Goal: Transaction & Acquisition: Purchase product/service

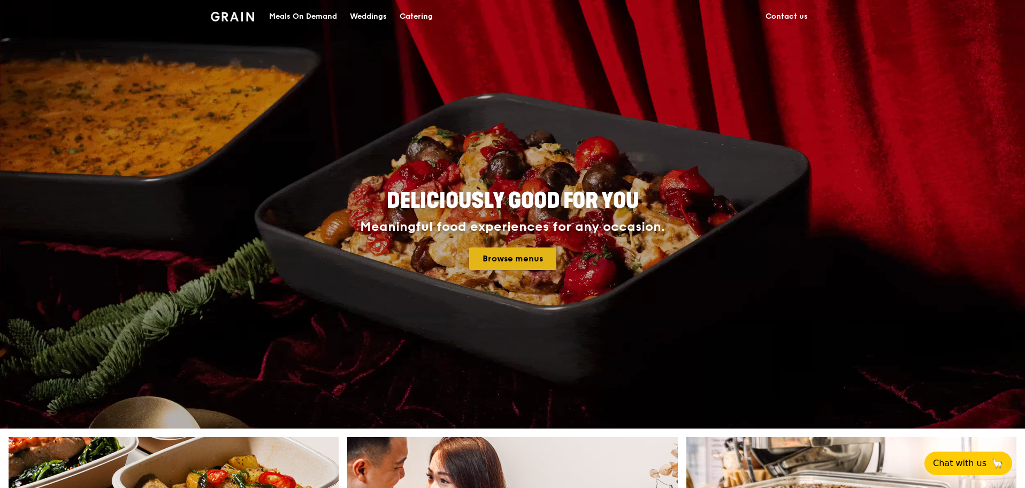
click at [492, 259] on link "Browse menus" at bounding box center [512, 258] width 87 height 22
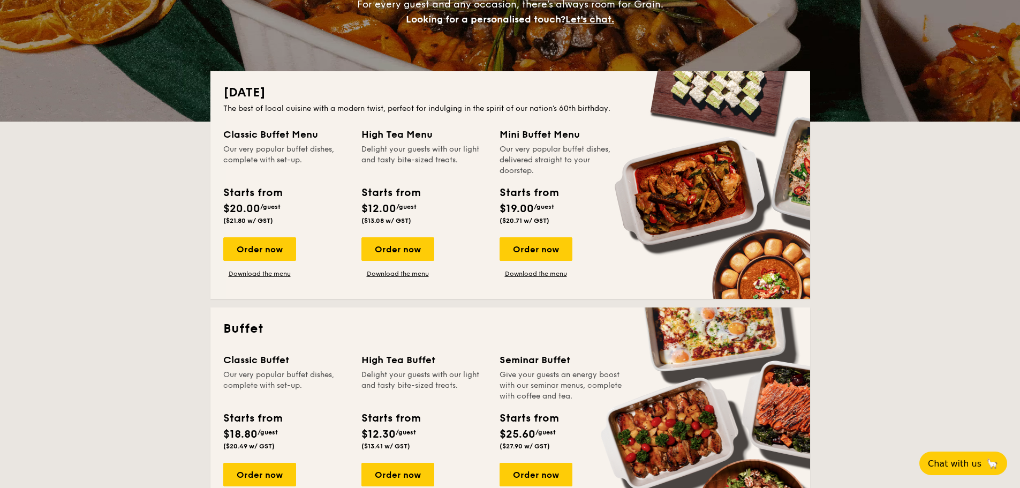
scroll to position [357, 0]
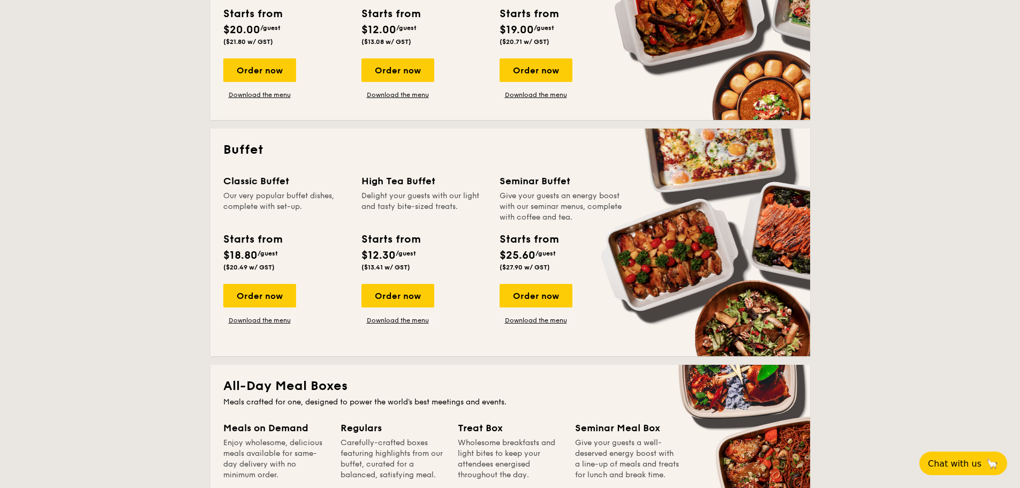
drag, startPoint x: 226, startPoint y: 142, endPoint x: 568, endPoint y: 258, distance: 361.3
click at [581, 274] on div "Buffet Classic Buffet Our very popular buffet dishes, complete with set-up. Sta…" at bounding box center [509, 241] width 599 height 227
drag, startPoint x: 589, startPoint y: 313, endPoint x: 588, endPoint y: 326, distance: 14.0
click at [587, 330] on div "Classic Buffet Our very popular buffet dishes, complete with set-up. Starts fro…" at bounding box center [510, 258] width 574 height 170
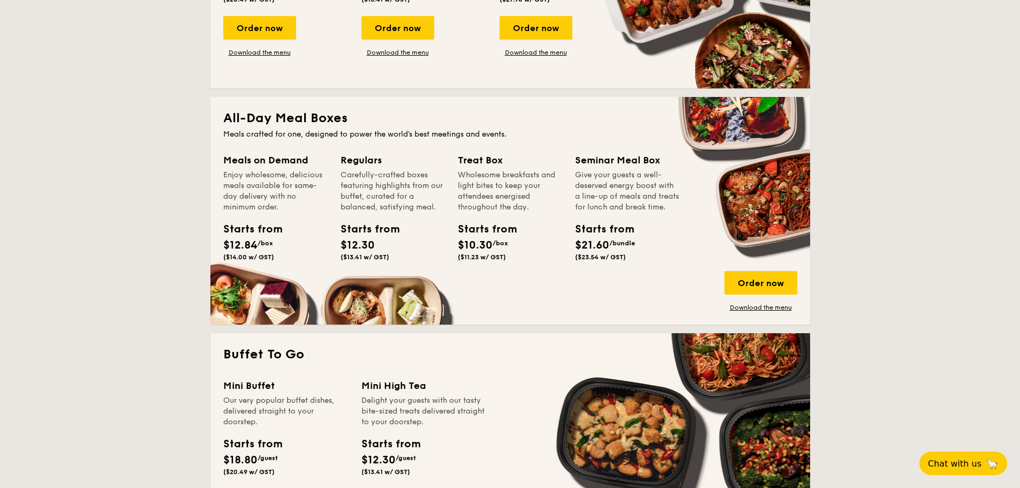
scroll to position [713, 0]
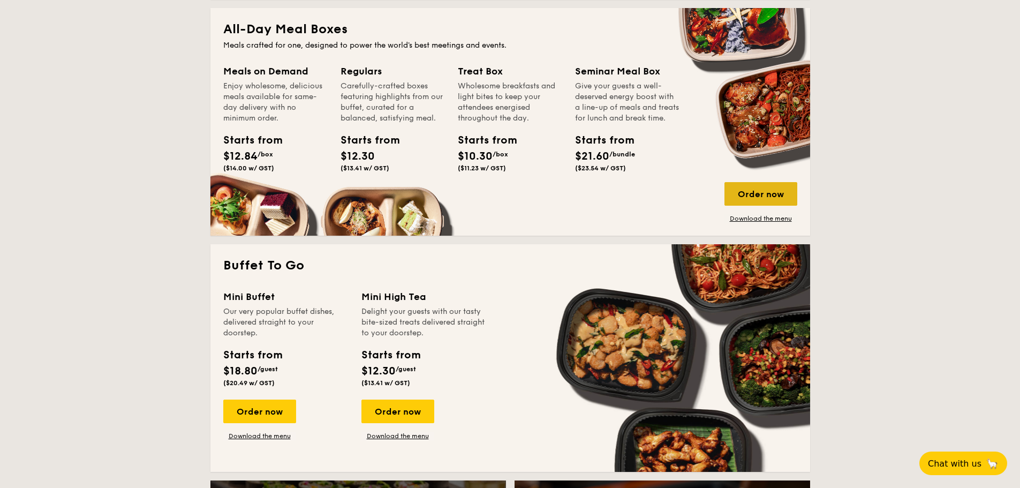
click at [762, 196] on div "Order now" at bounding box center [760, 194] width 73 height 24
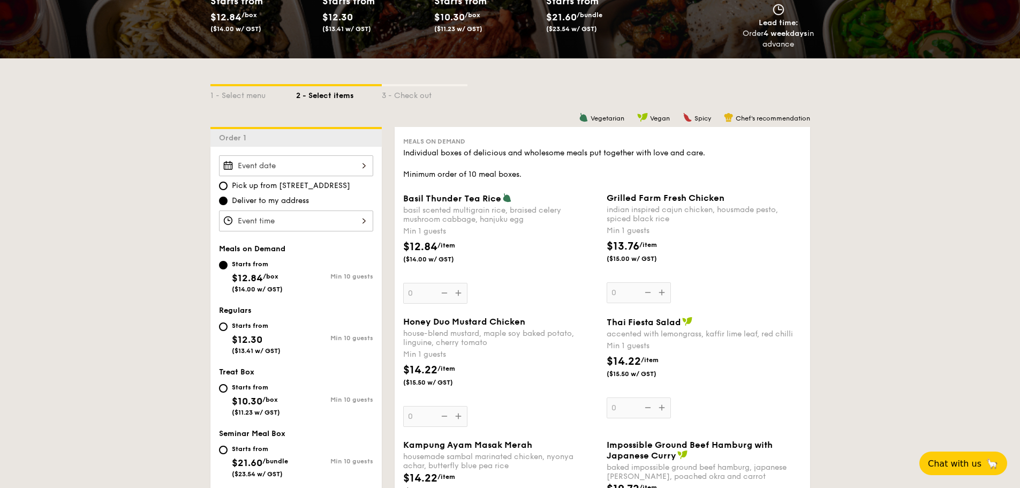
scroll to position [178, 0]
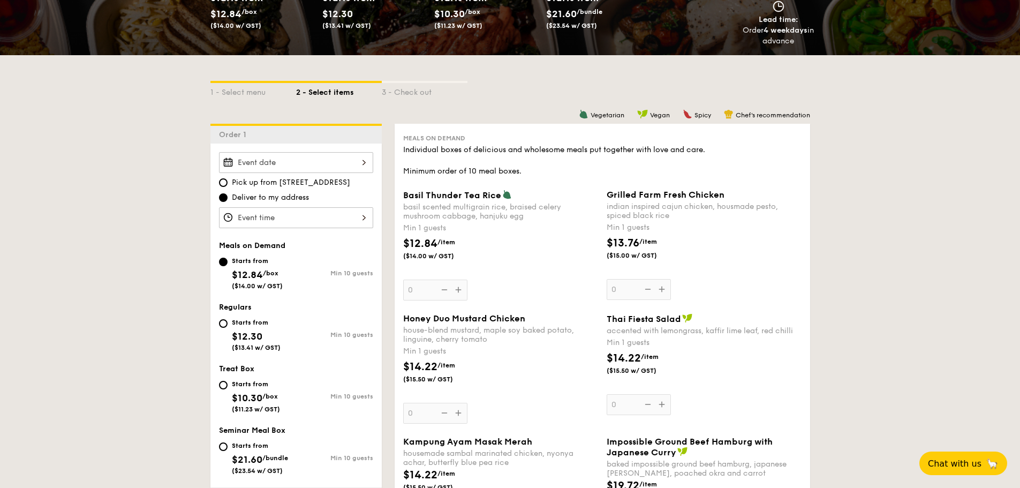
drag, startPoint x: 699, startPoint y: 239, endPoint x: 474, endPoint y: 177, distance: 234.2
click at [475, 177] on div "Meals on Demand Individual boxes of delicious and wholesome meals put together …" at bounding box center [601, 405] width 415 height 563
click at [429, 140] on span "Meals on Demand" at bounding box center [434, 137] width 62 height 7
click at [426, 147] on div "Individual boxes of delicious and wholesome meals put together with love and ca…" at bounding box center [602, 160] width 398 height 32
drag, startPoint x: 426, startPoint y: 147, endPoint x: 651, endPoint y: 234, distance: 241.8
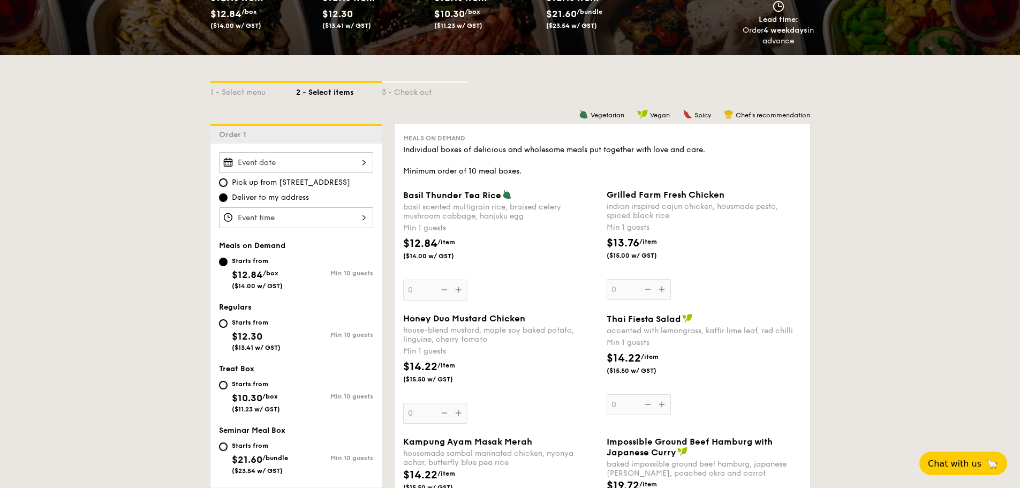
click at [651, 234] on div "Meals on Demand Individual boxes of delicious and wholesome meals put together …" at bounding box center [601, 405] width 415 height 563
click at [651, 234] on div "Grilled Farm Fresh Chicken indian inspired cajun chicken, housmade pesto, spice…" at bounding box center [703, 244] width 195 height 110
click at [651, 279] on input "0" at bounding box center [638, 289] width 64 height 21
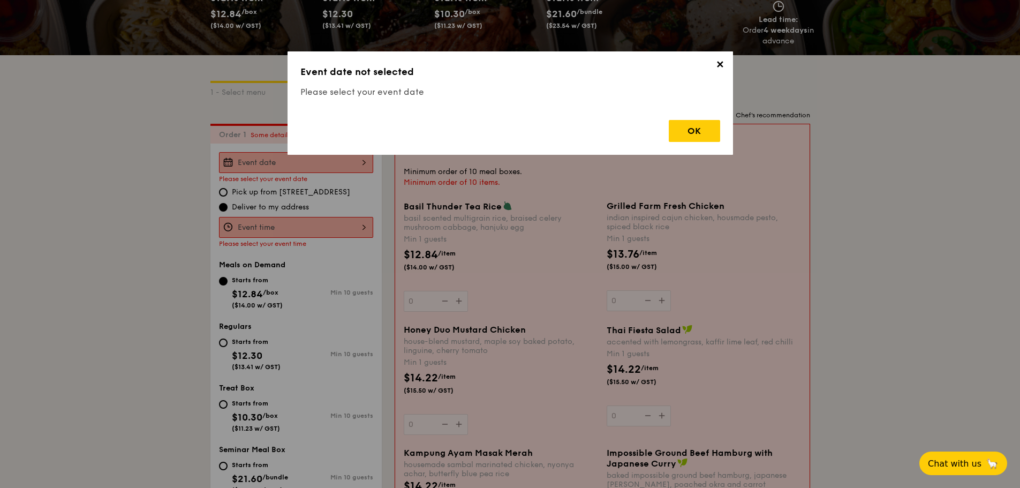
click at [664, 248] on div "✕ Event date not selected Please select your event date OK" at bounding box center [510, 244] width 1020 height 488
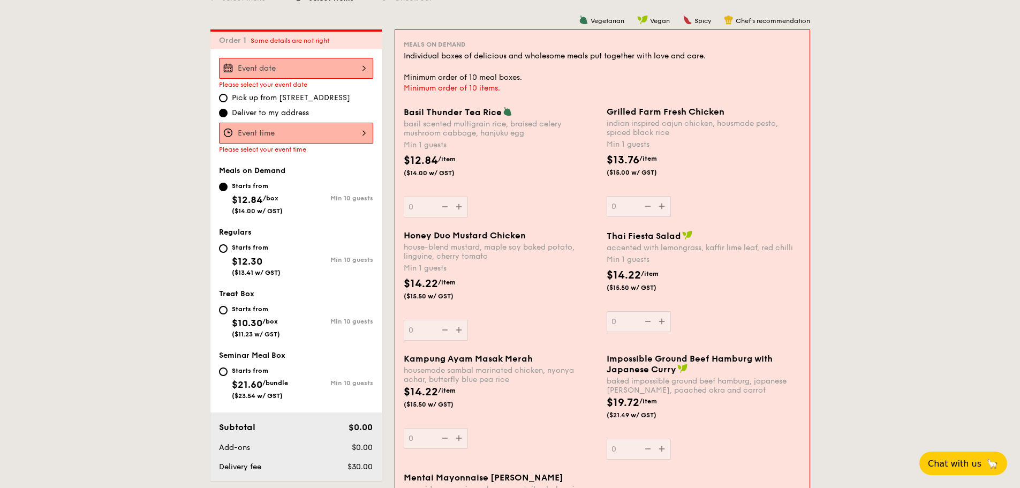
scroll to position [286, 0]
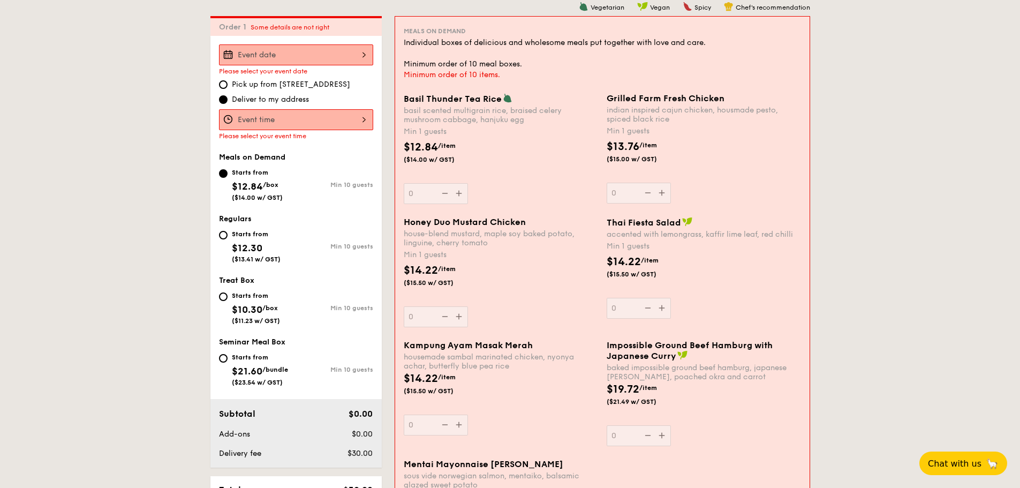
click at [490, 161] on div "$12.84 /item ($14.00 w/ GST)" at bounding box center [500, 157] width 203 height 37
click at [468, 183] on input "0" at bounding box center [436, 193] width 64 height 21
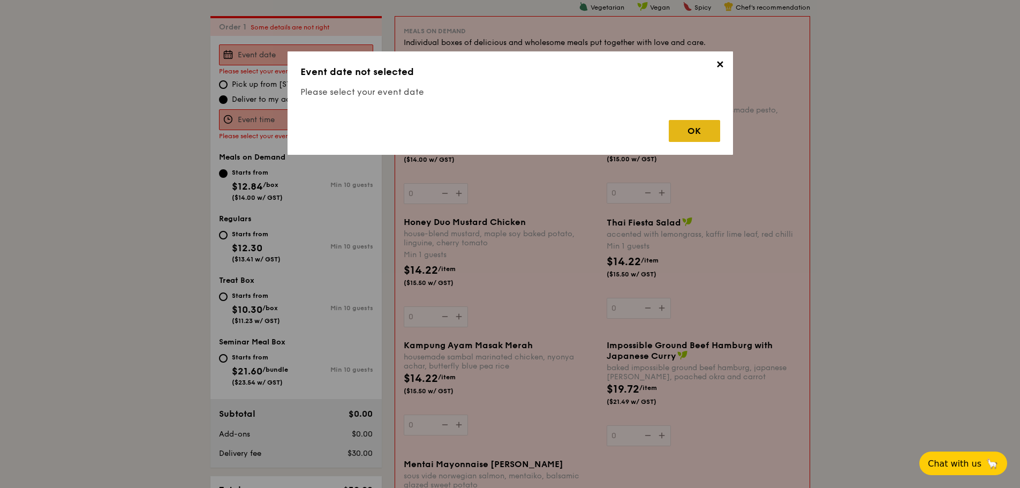
click at [692, 130] on div "OK" at bounding box center [693, 131] width 51 height 22
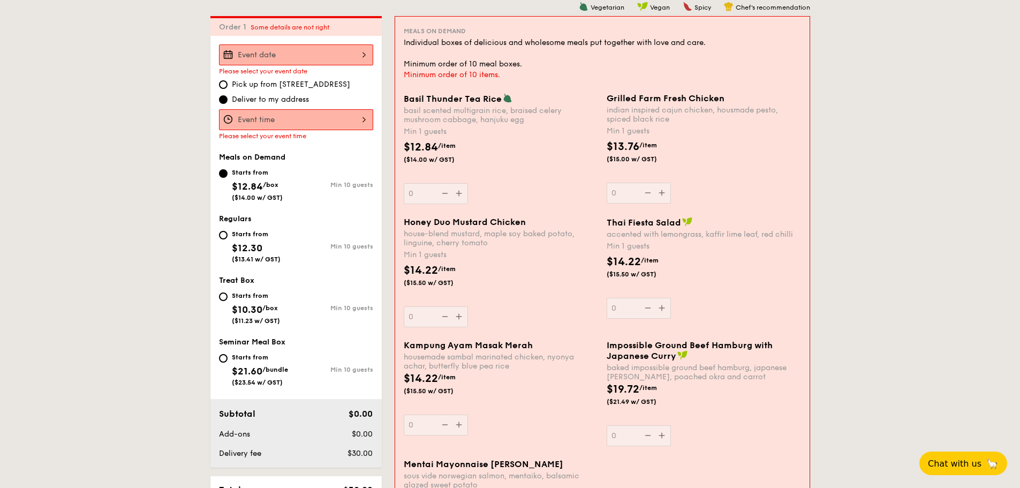
click at [249, 104] on span "Deliver to my address" at bounding box center [270, 99] width 77 height 11
click at [227, 104] on input "Deliver to my address" at bounding box center [223, 99] width 9 height 9
click at [249, 119] on input "Basil Thunder Tea Rice basil scented multigrain rice, braised celery mushroom c…" at bounding box center [296, 119] width 154 height 21
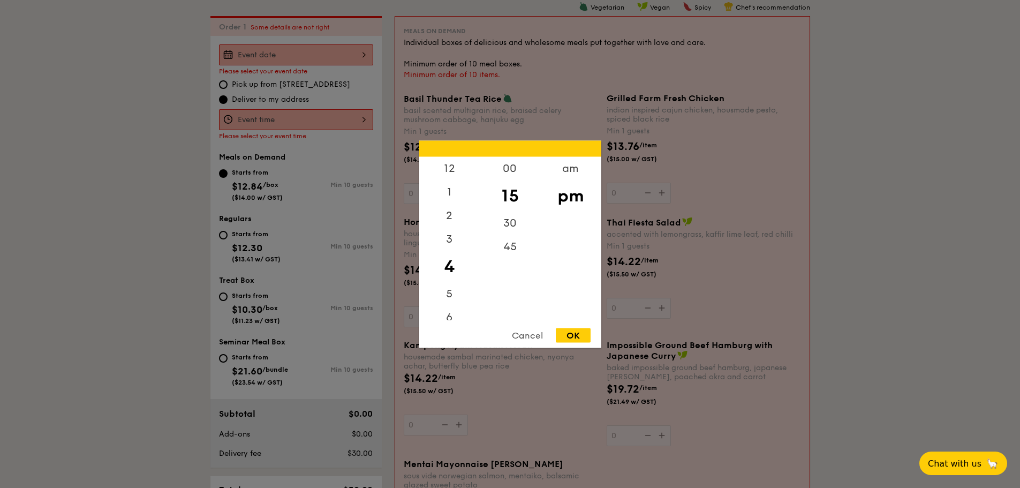
click at [169, 271] on div at bounding box center [510, 244] width 1020 height 488
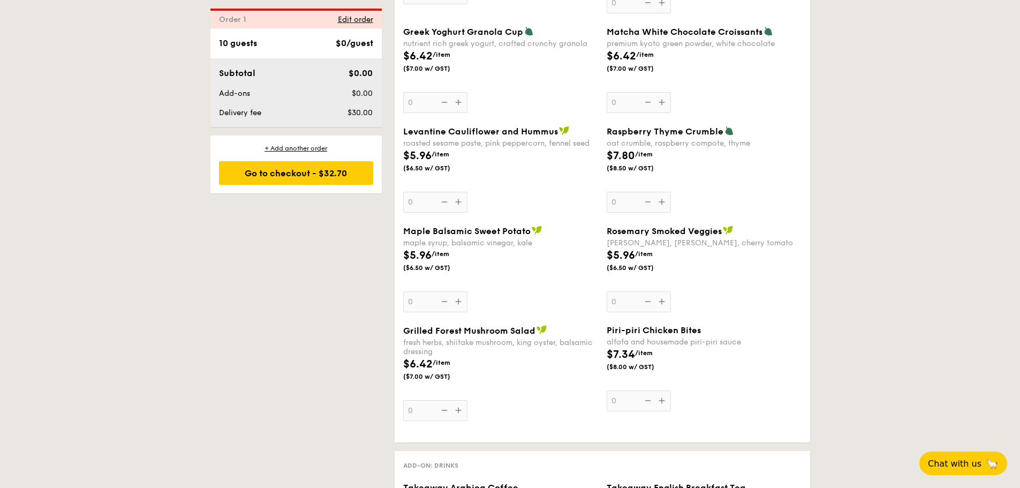
scroll to position [643, 0]
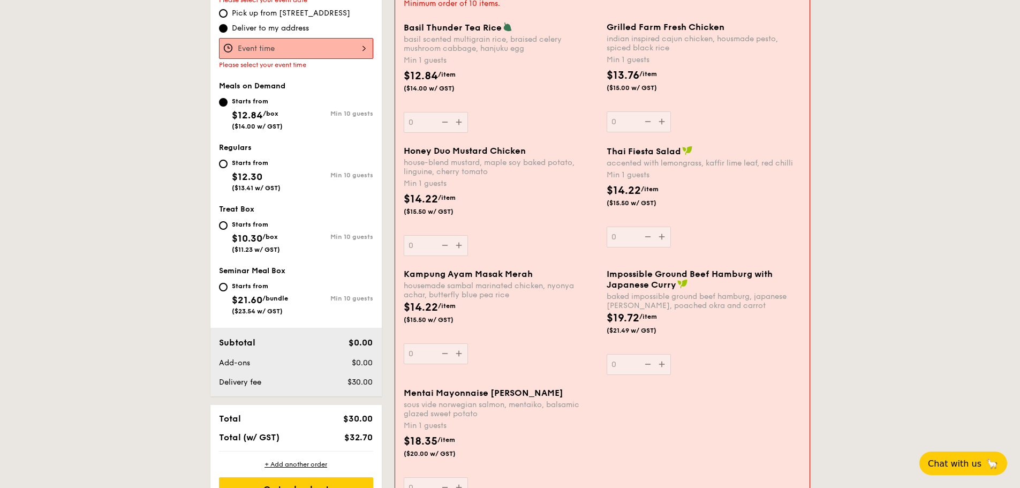
scroll to position [446, 0]
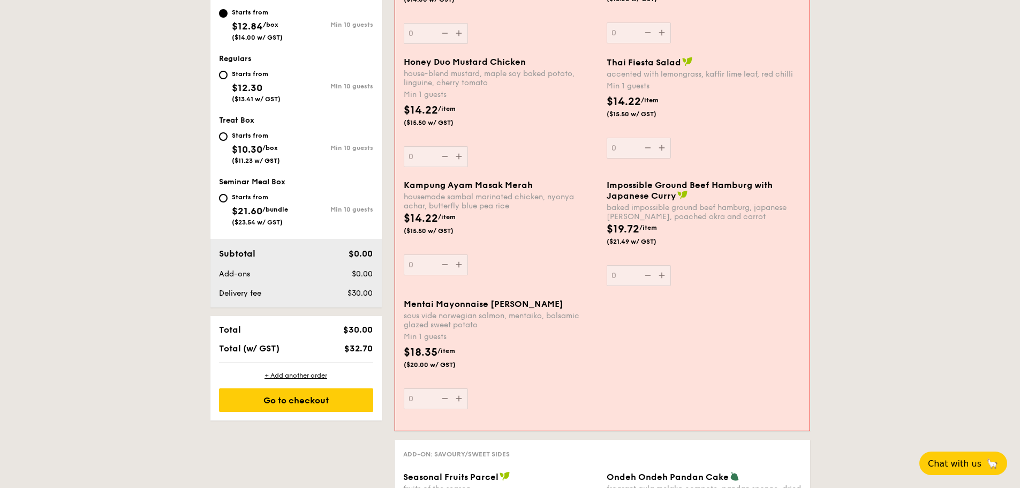
click at [409, 246] on div "$14.22 /item ($15.50 w/ GST)" at bounding box center [500, 228] width 203 height 37
click at [409, 254] on input "0" at bounding box center [436, 264] width 64 height 21
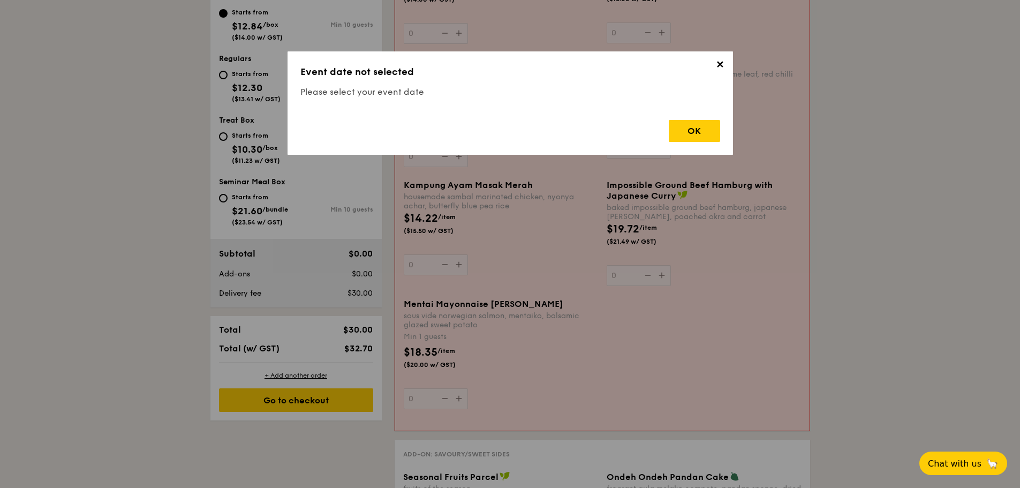
scroll to position [286, 0]
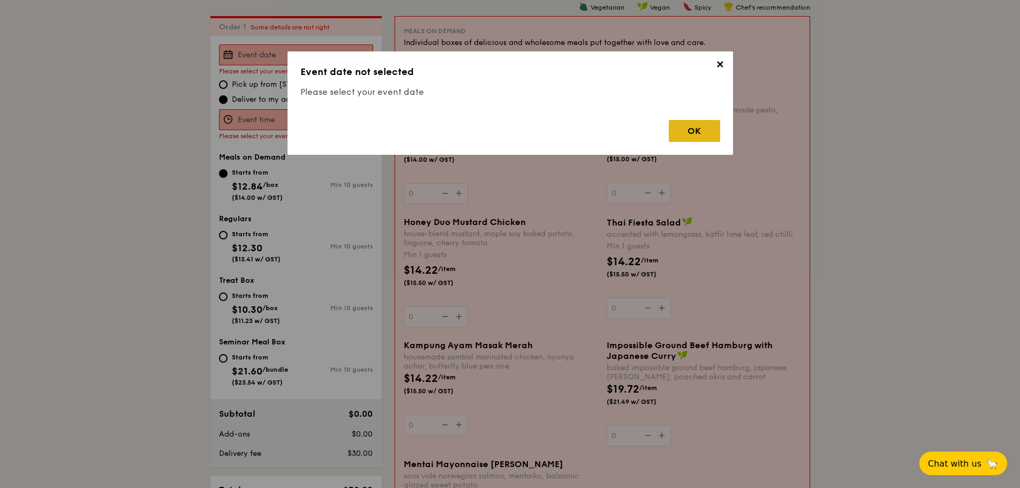
click at [699, 126] on div "OK" at bounding box center [693, 131] width 51 height 22
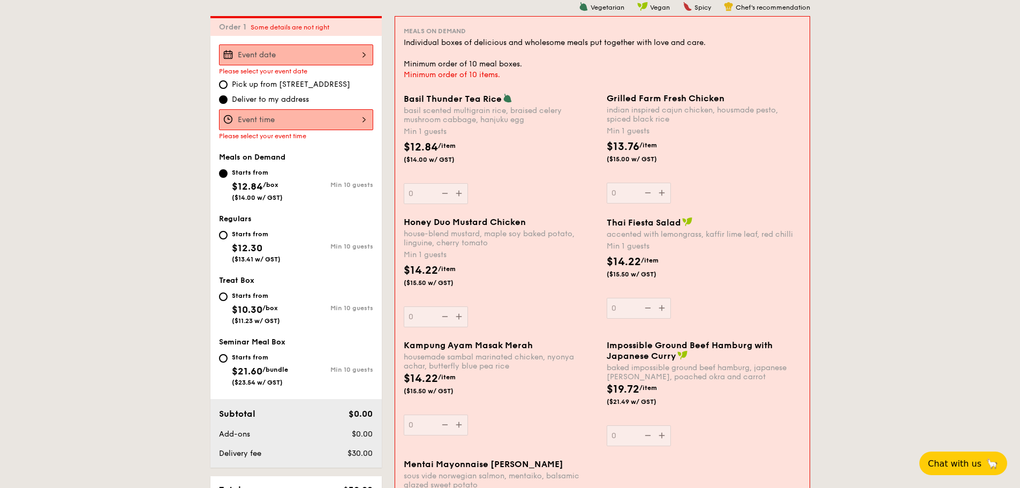
scroll to position [0, 0]
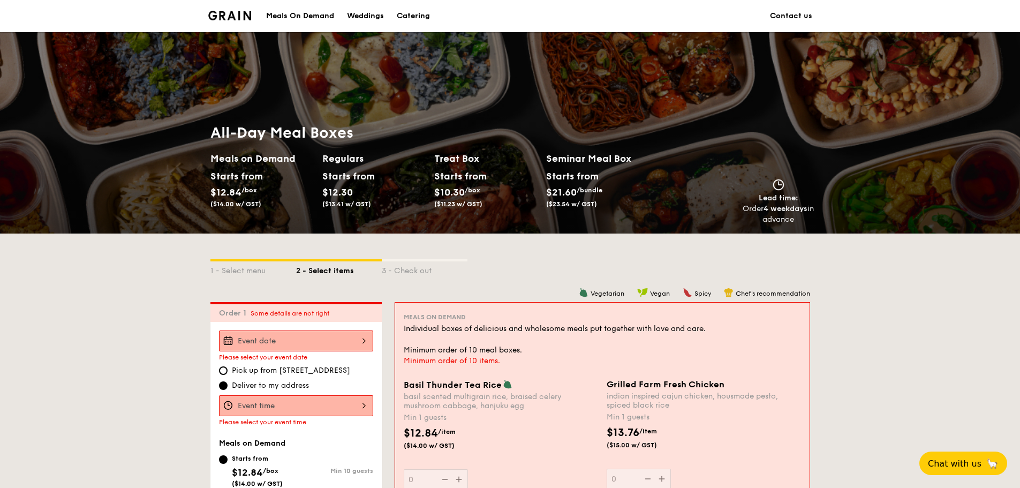
click at [360, 271] on div "2 - Select items" at bounding box center [339, 268] width 86 height 15
click at [222, 13] on img at bounding box center [229, 16] width 43 height 10
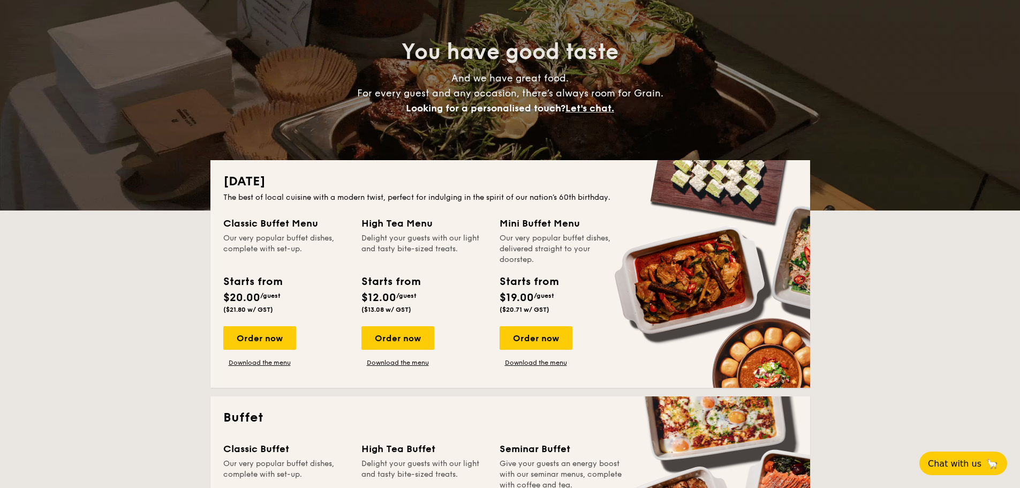
drag, startPoint x: 550, startPoint y: 304, endPoint x: 228, endPoint y: 224, distance: 331.9
click at [228, 224] on div "Classic Buffet Menu Our very popular buffet dishes, complete with set-up. Start…" at bounding box center [510, 295] width 574 height 159
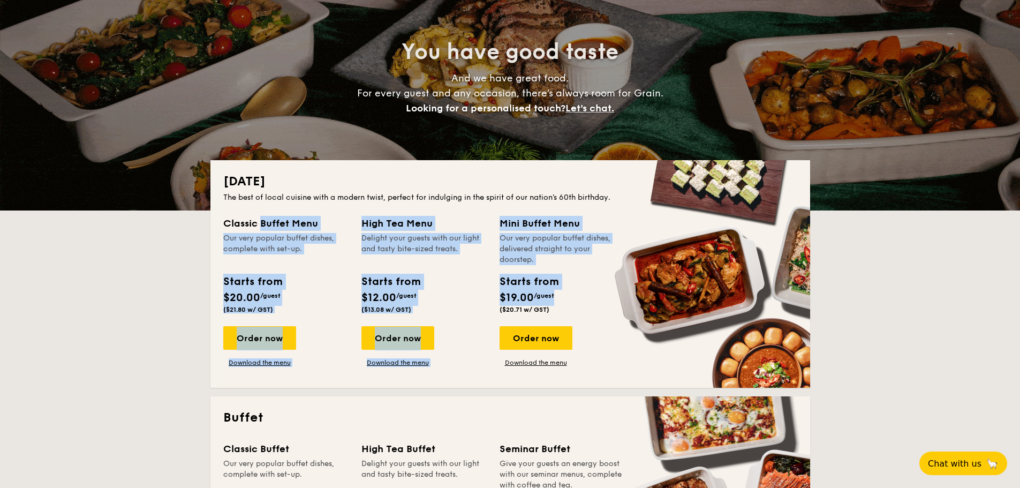
click at [228, 224] on div "Classic Buffet Menu" at bounding box center [285, 223] width 125 height 15
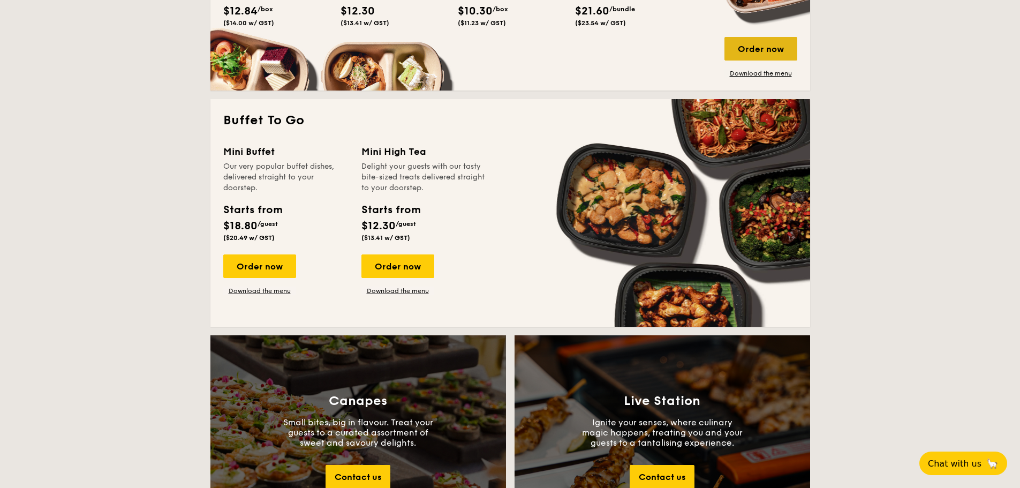
scroll to position [625, 0]
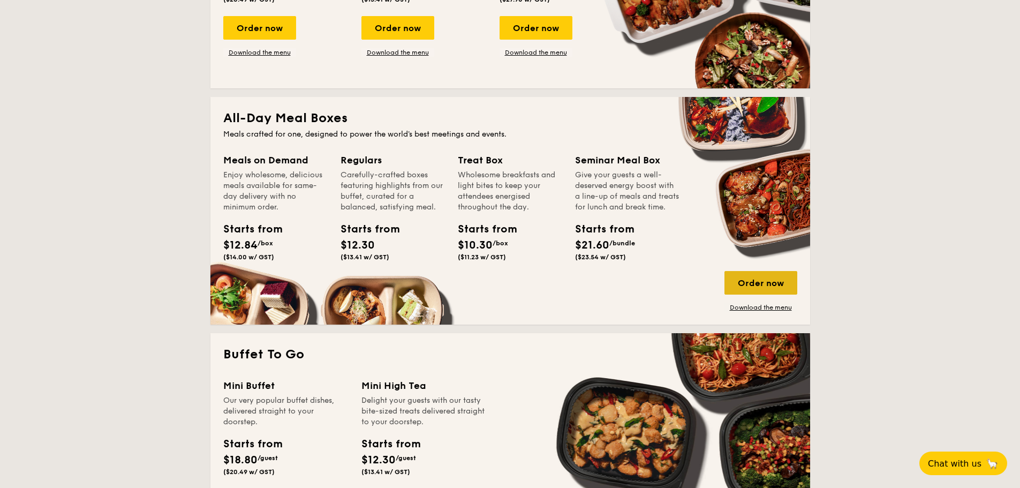
click at [737, 283] on div "Order now" at bounding box center [760, 283] width 73 height 24
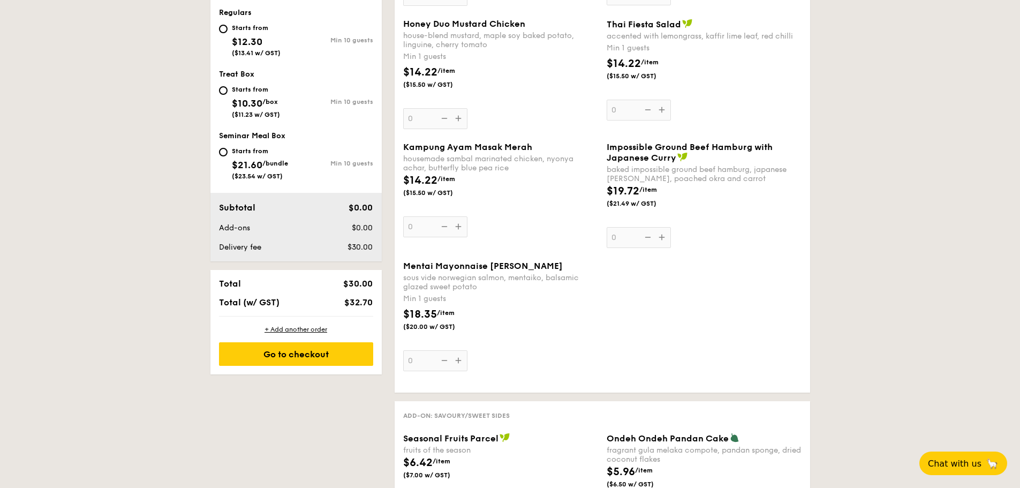
scroll to position [357, 0]
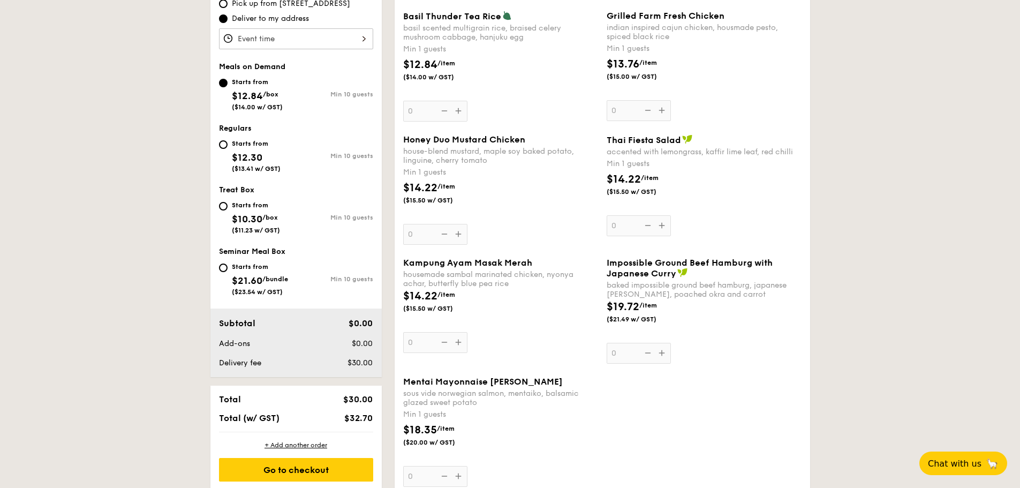
click at [301, 143] on div "Starts from $12.30 ($13.41 w/ GST) Min 10 guests" at bounding box center [296, 154] width 154 height 35
click at [257, 144] on div "Starts from" at bounding box center [256, 143] width 49 height 9
click at [227, 144] on input "Starts from $12.30 ($13.41 w/ GST) Min 10 guests" at bounding box center [223, 144] width 9 height 9
radio input "true"
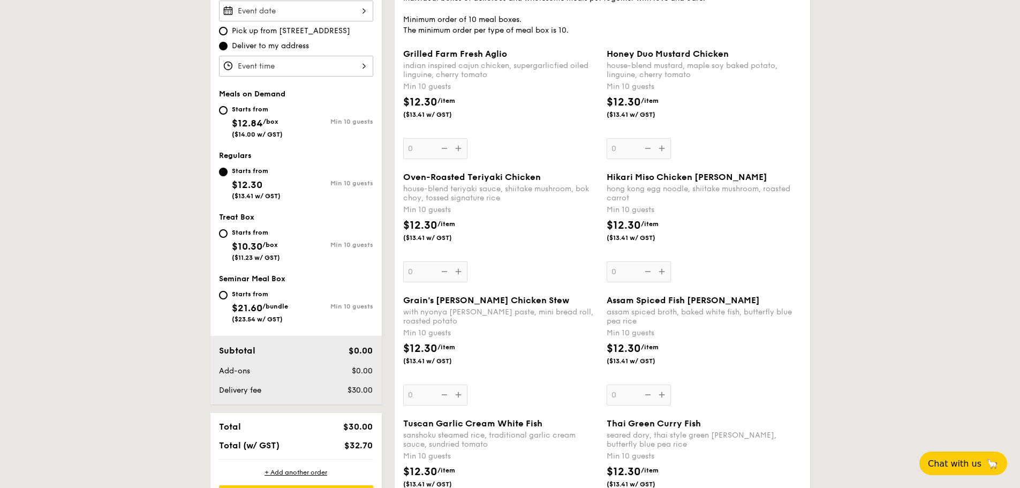
scroll to position [268, 0]
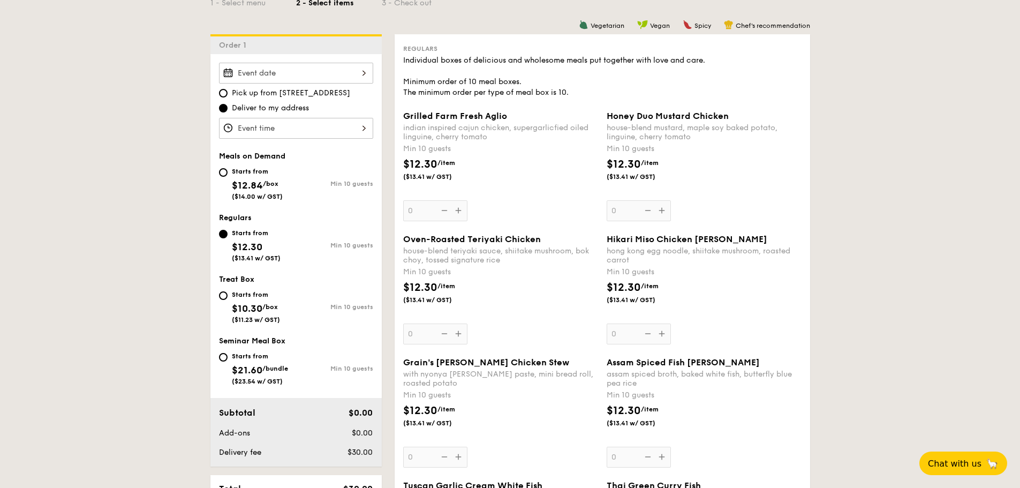
click at [249, 168] on div "Starts from" at bounding box center [257, 171] width 51 height 9
click at [227, 168] on input "Starts from $12.84 /box ($14.00 w/ GST) Min 10 guests" at bounding box center [223, 172] width 9 height 9
radio input "true"
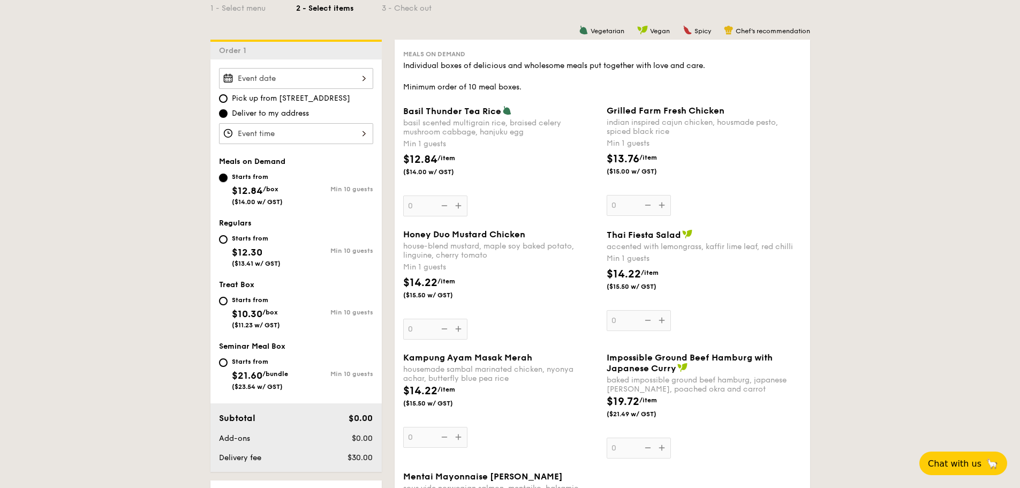
scroll to position [0, 0]
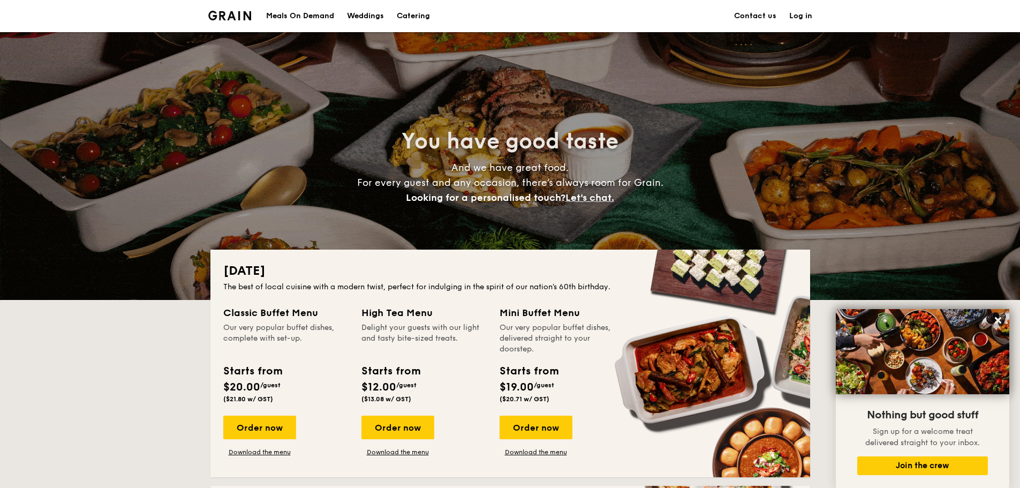
click at [302, 15] on div "Meals On Demand" at bounding box center [300, 16] width 68 height 32
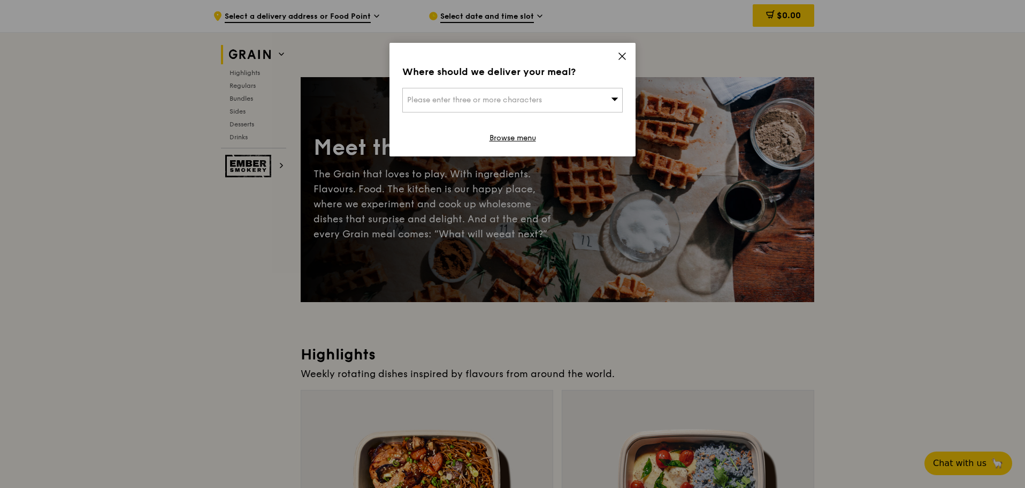
scroll to position [89, 0]
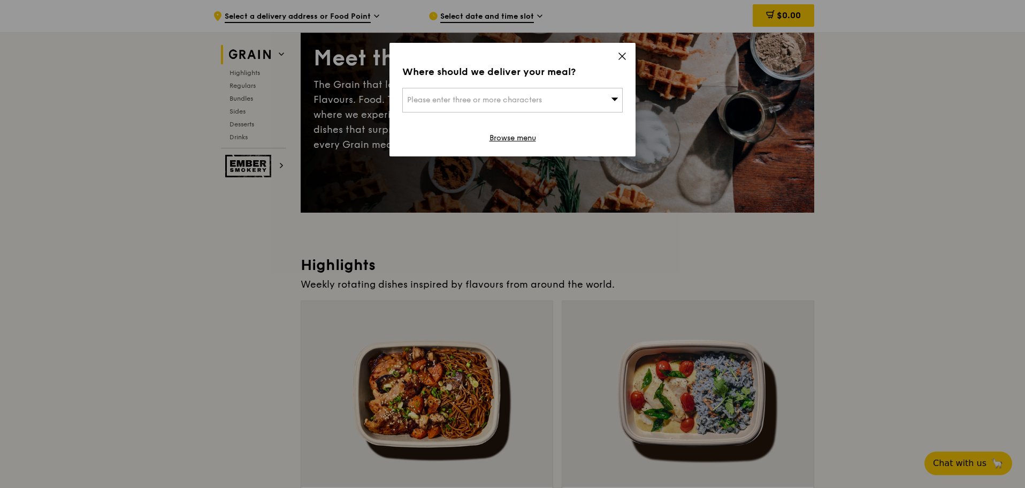
click at [592, 101] on div "Please enter three or more characters" at bounding box center [512, 100] width 220 height 25
click at [620, 54] on icon at bounding box center [623, 56] width 10 height 10
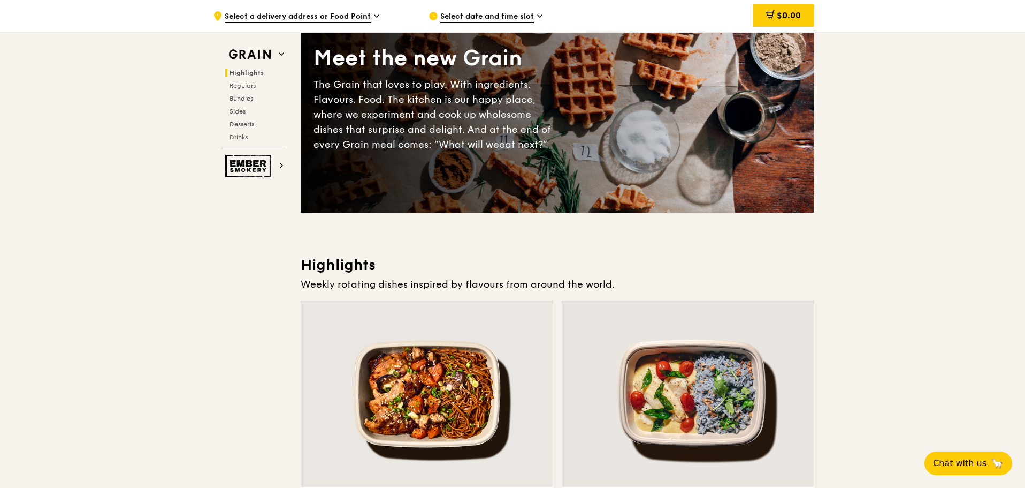
scroll to position [535, 0]
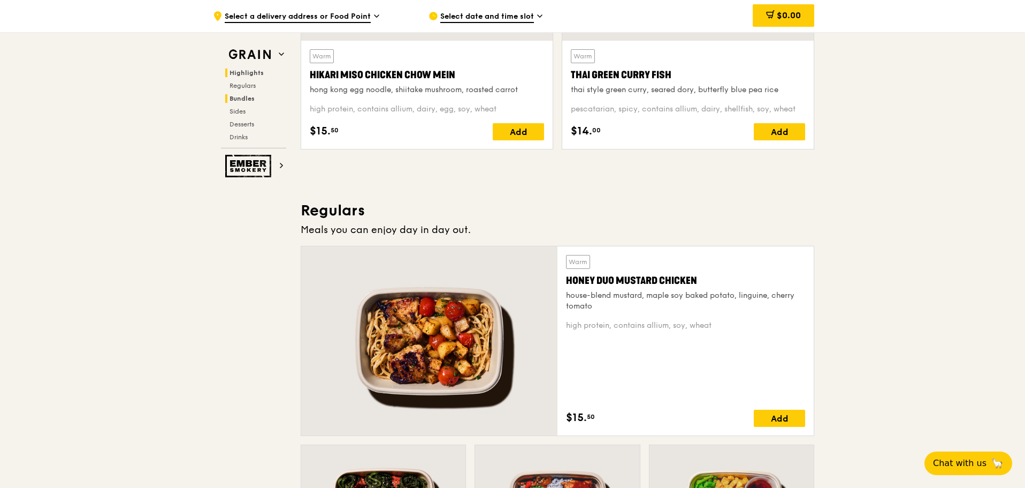
click at [244, 95] on span "Bundles" at bounding box center [242, 98] width 25 height 7
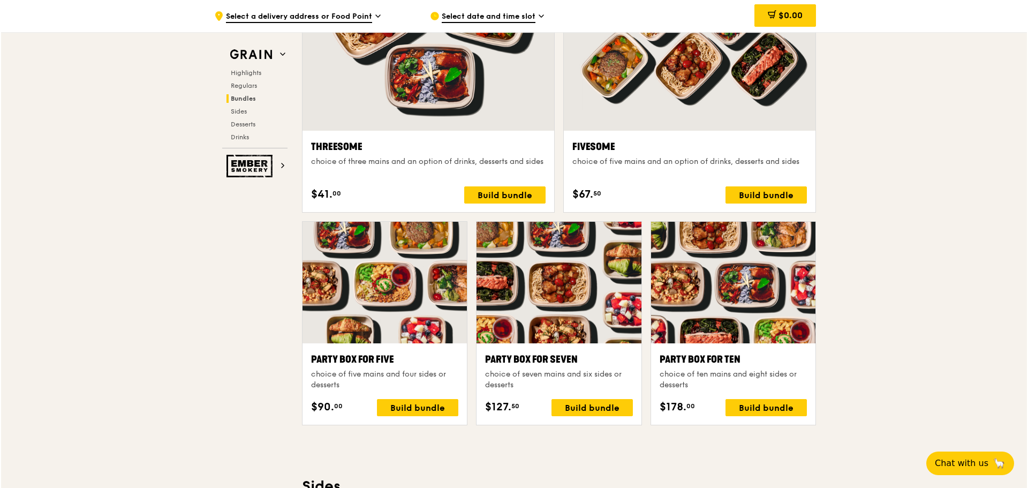
scroll to position [1929, 0]
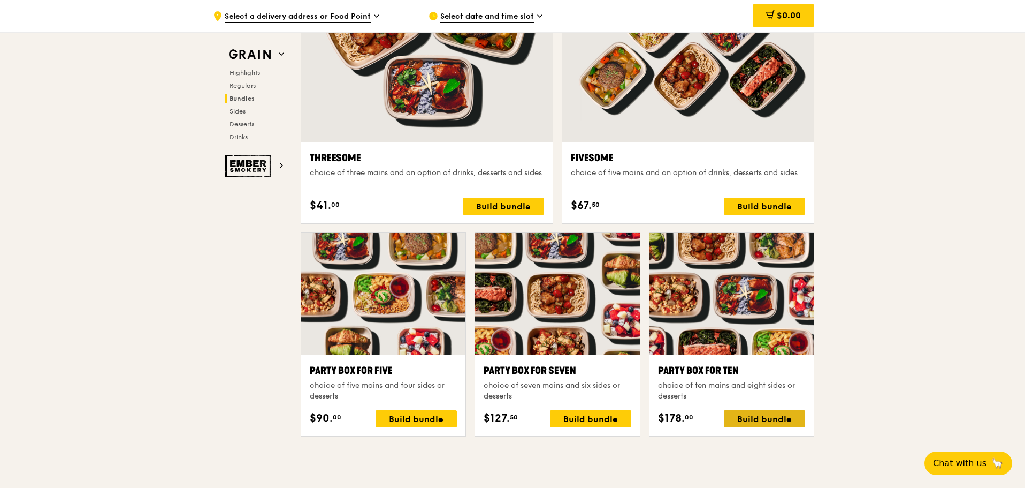
click at [760, 414] on div "Build bundle" at bounding box center [764, 418] width 81 height 17
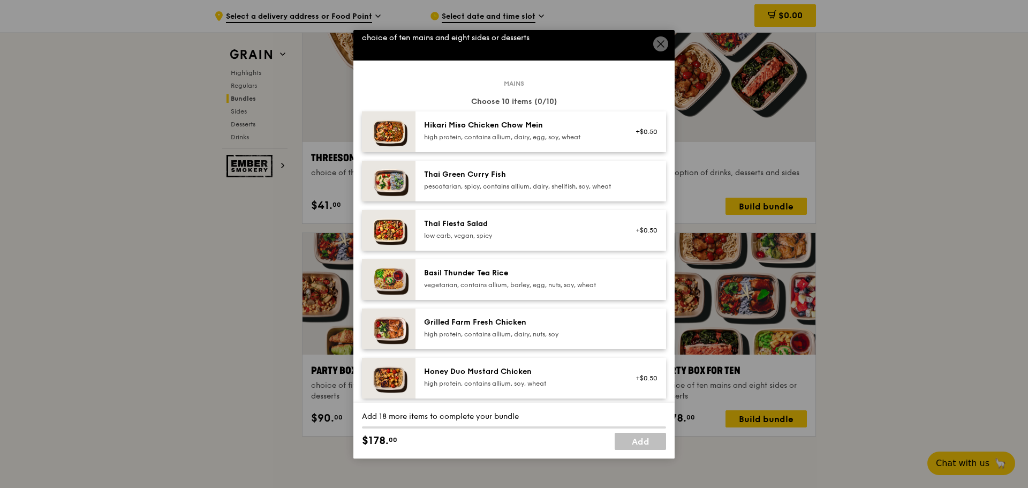
scroll to position [0, 0]
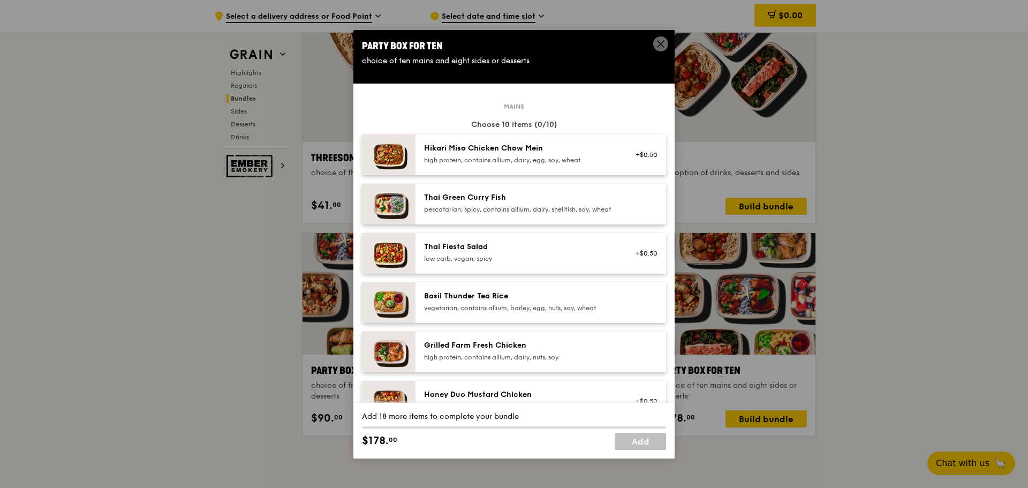
click at [519, 206] on div "pescatarian, spicy, contains allium, dairy, shellfish, soy, wheat" at bounding box center [520, 209] width 192 height 9
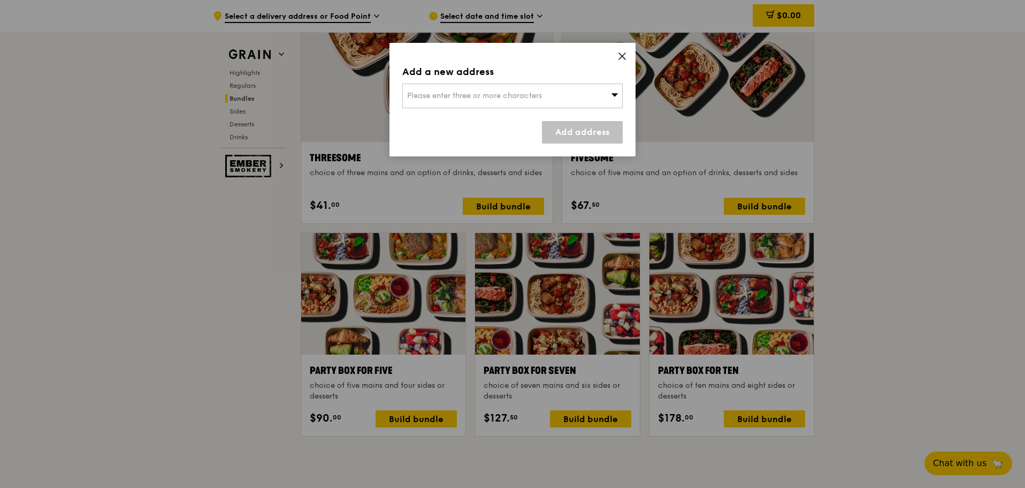
click at [563, 91] on div "Please enter three or more characters" at bounding box center [512, 95] width 220 height 25
paste input "068803"
type input "068803"
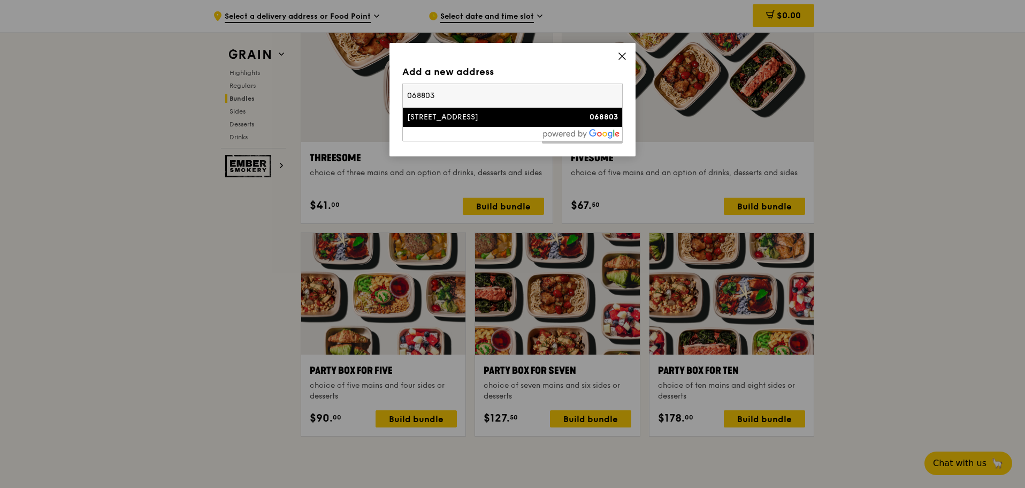
click at [475, 121] on div "[STREET_ADDRESS]" at bounding box center [486, 117] width 158 height 11
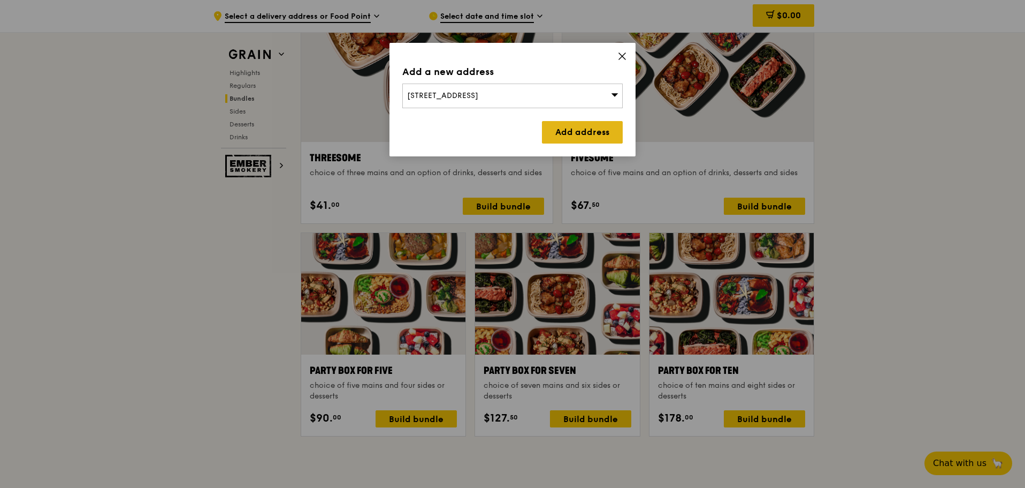
drag, startPoint x: 612, startPoint y: 134, endPoint x: 605, endPoint y: 134, distance: 7.0
click at [605, 134] on link "Add address" at bounding box center [582, 132] width 81 height 22
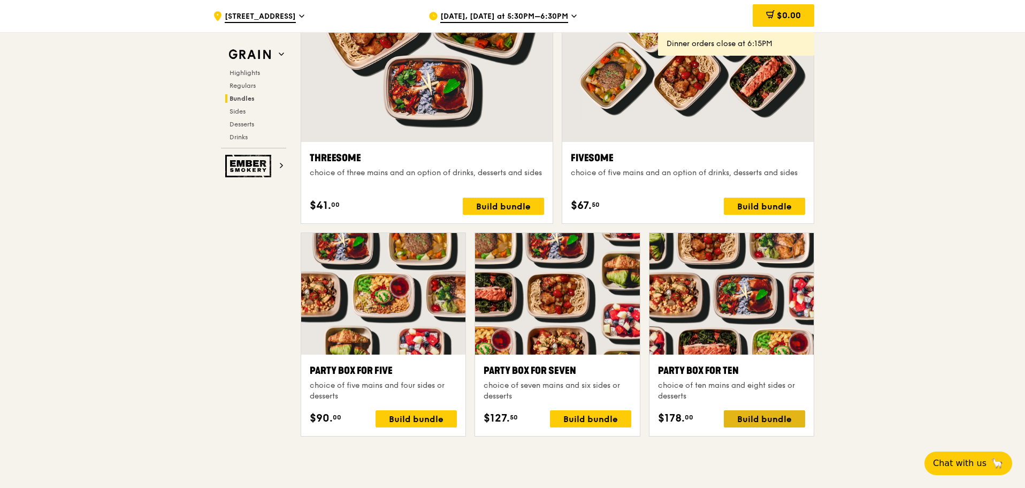
click at [762, 427] on div "Build bundle" at bounding box center [764, 418] width 81 height 17
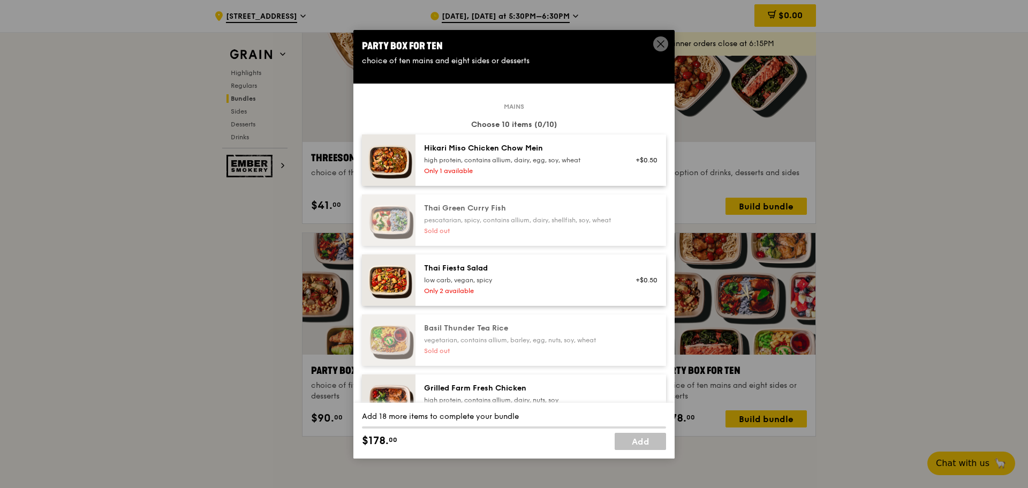
click at [661, 42] on icon at bounding box center [661, 44] width 10 height 10
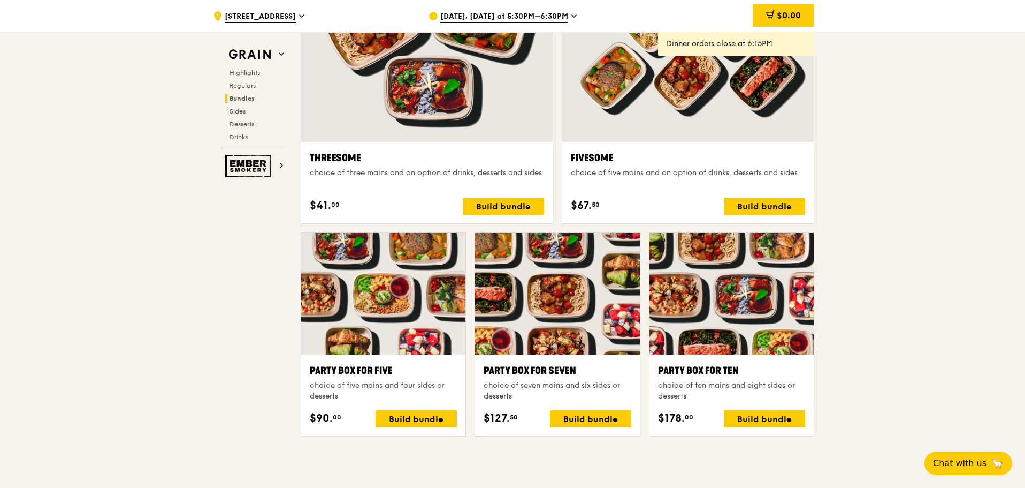
click at [538, 14] on span "[DATE], [DATE] at 5:30PM–6:30PM" at bounding box center [504, 17] width 128 height 12
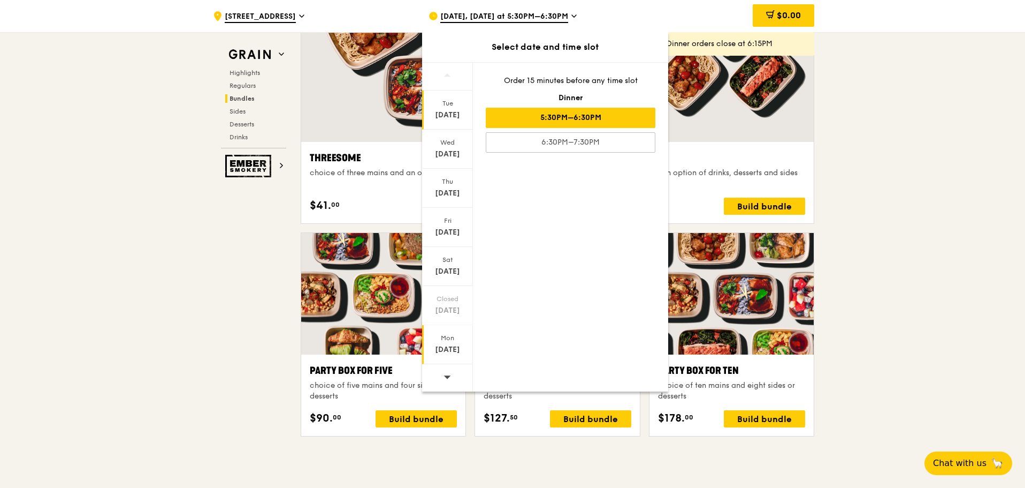
scroll to position [2107, 0]
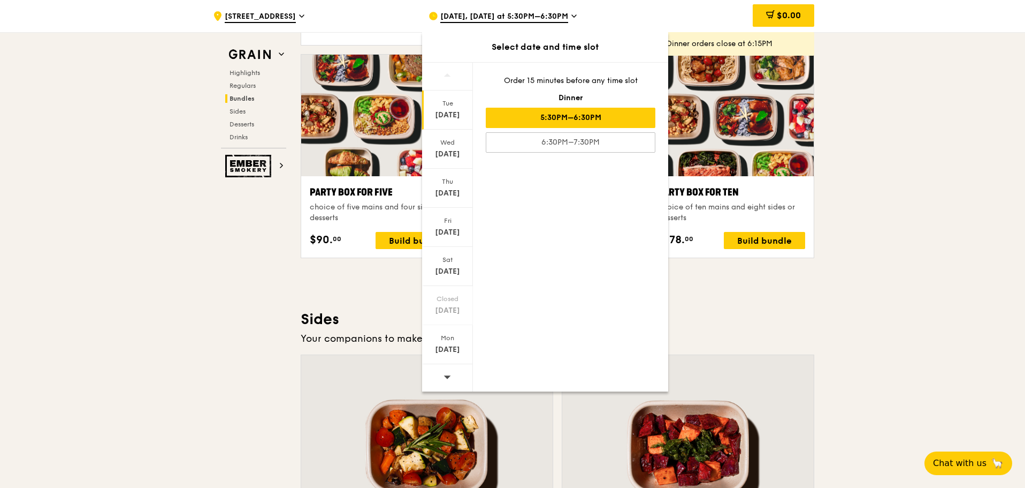
click at [445, 376] on icon at bounding box center [447, 376] width 7 height 3
click at [446, 375] on icon at bounding box center [447, 376] width 7 height 8
click at [446, 228] on div "[DATE]" at bounding box center [448, 232] width 48 height 11
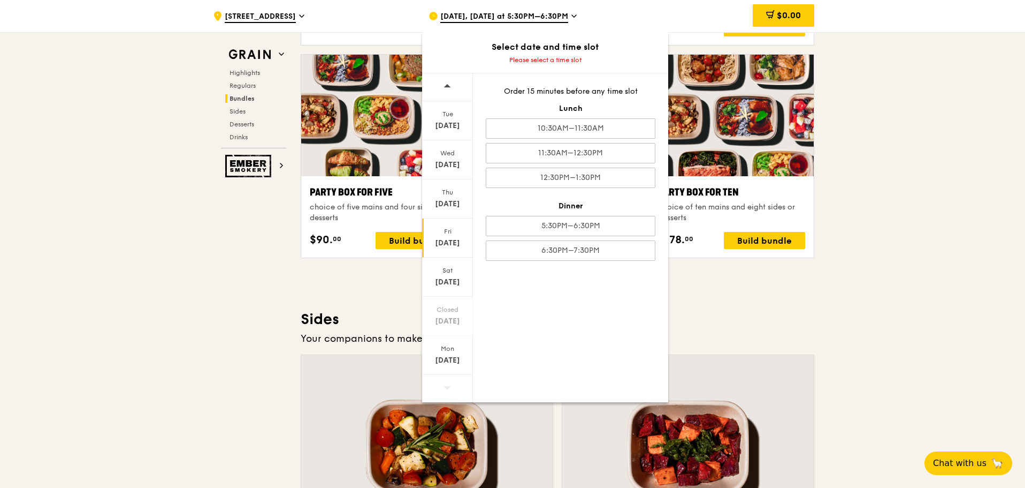
click at [451, 85] on icon at bounding box center [447, 86] width 7 height 8
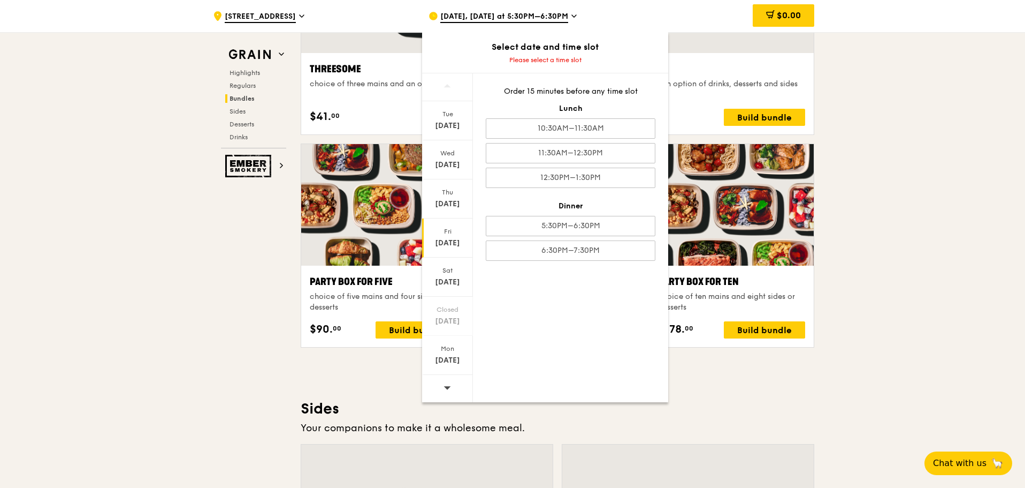
click at [454, 249] on div "[DATE]" at bounding box center [447, 237] width 51 height 39
click at [596, 130] on div "10:30AM–11:30AM" at bounding box center [571, 128] width 170 height 20
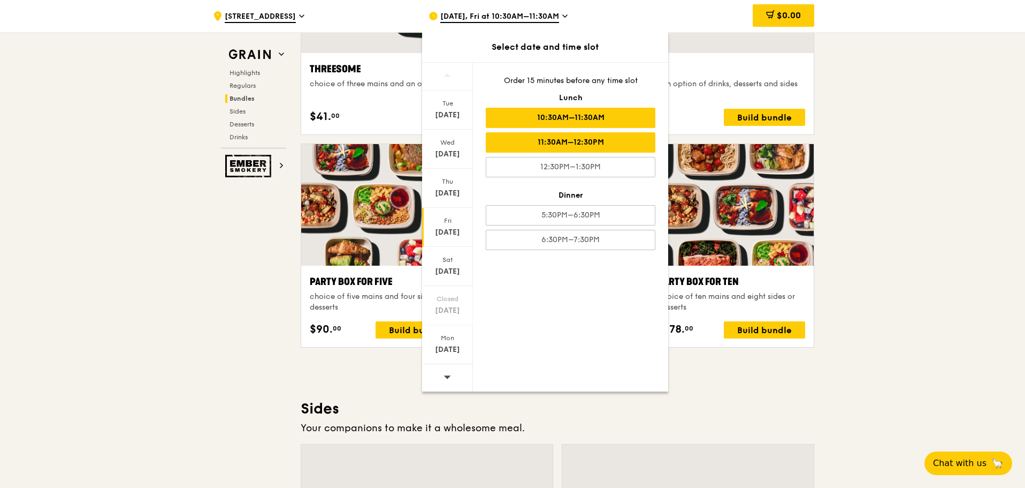
click at [590, 148] on div "11:30AM–12:30PM" at bounding box center [571, 142] width 170 height 20
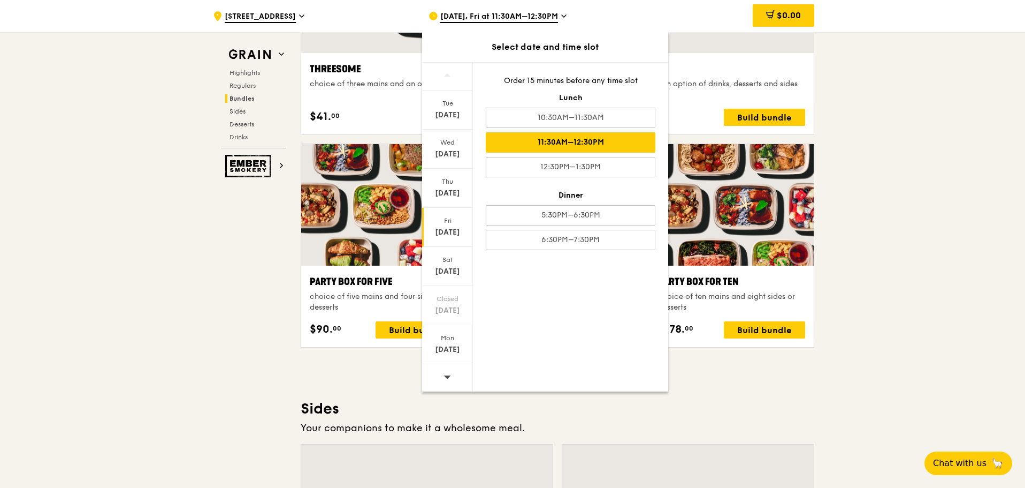
click at [851, 154] on div ".cls-1 { fill: none; stroke: #fff; stroke-linecap: round; stroke-linejoin: roun…" at bounding box center [512, 268] width 1025 height 4508
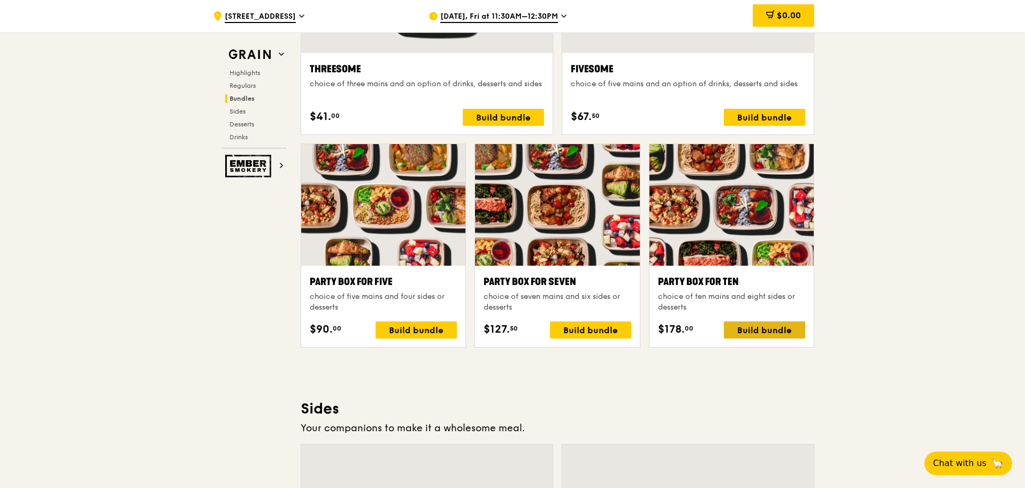
click at [748, 329] on div "Build bundle" at bounding box center [764, 329] width 81 height 17
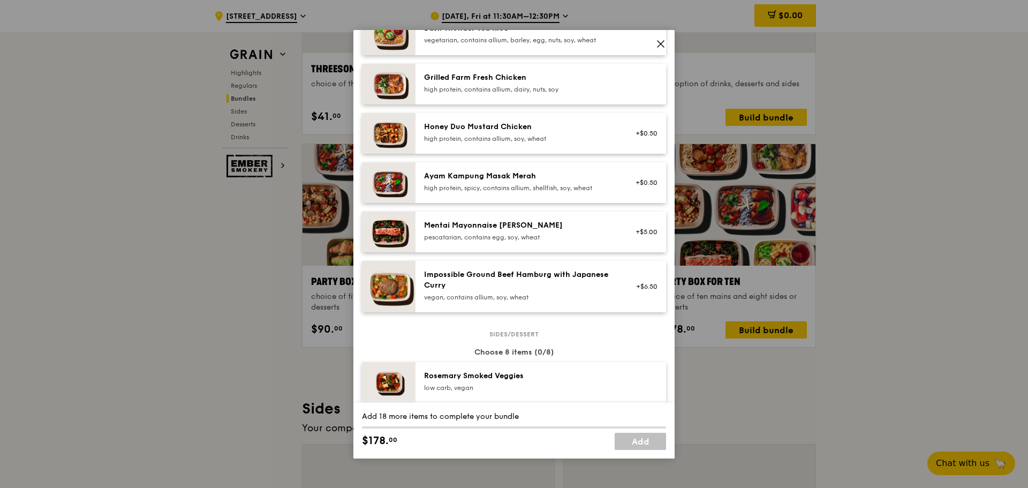
scroll to position [0, 0]
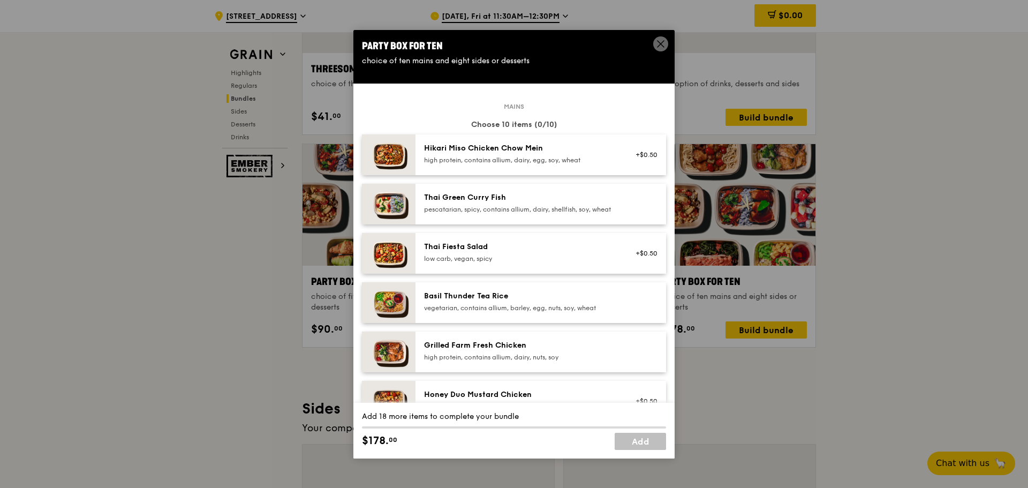
click at [521, 204] on div "Thai Green [PERSON_NAME] Fish pescatarian, spicy, contains allium, dairy, shell…" at bounding box center [520, 202] width 192 height 21
click at [524, 201] on div "Thai Green Curry Fish" at bounding box center [520, 197] width 192 height 11
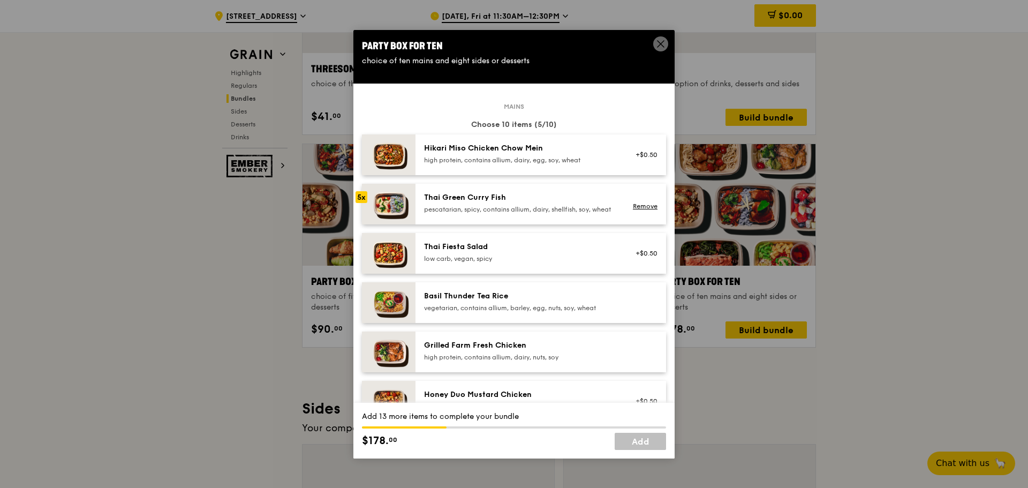
click at [524, 201] on div "Thai Green Curry Fish" at bounding box center [520, 197] width 192 height 11
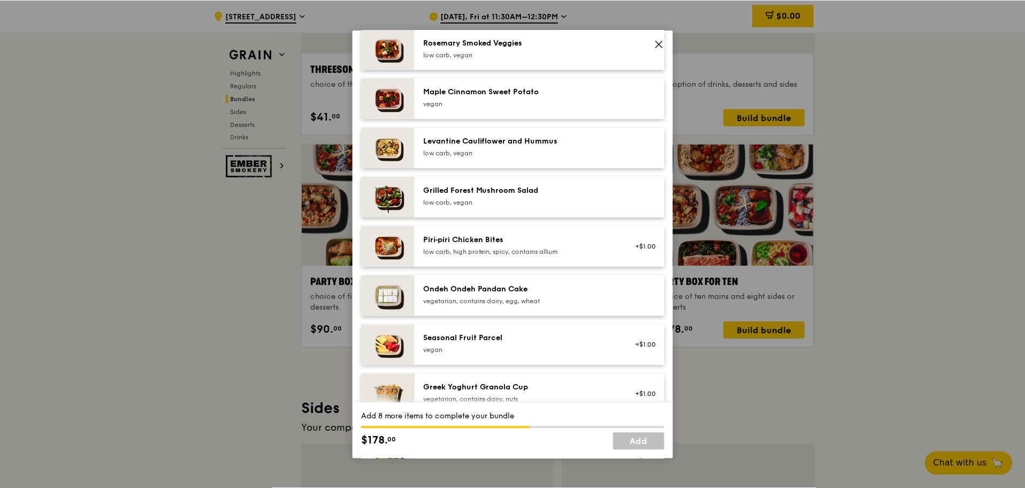
scroll to position [512, 0]
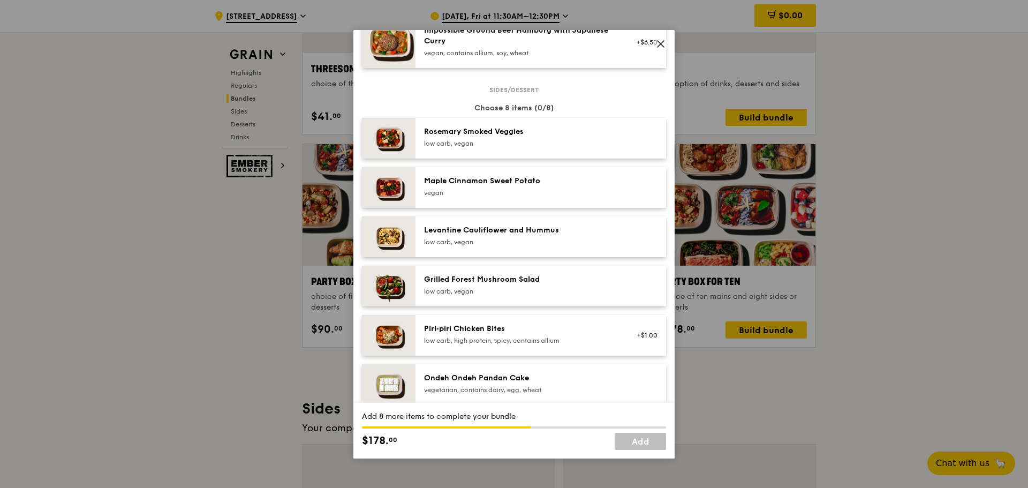
click at [521, 285] on div "Grilled Forest Mushroom Salad" at bounding box center [520, 279] width 192 height 11
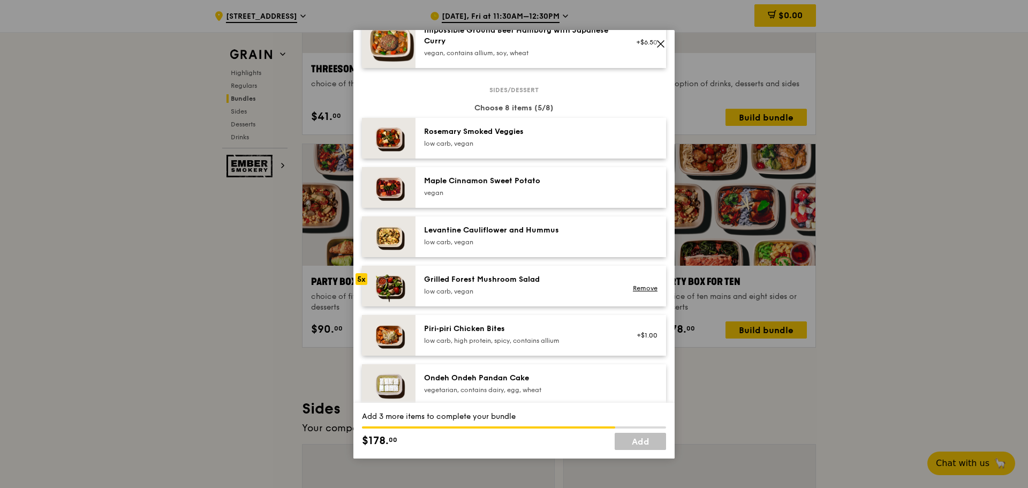
click at [521, 285] on div "Grilled Forest Mushroom Salad" at bounding box center [520, 279] width 192 height 11
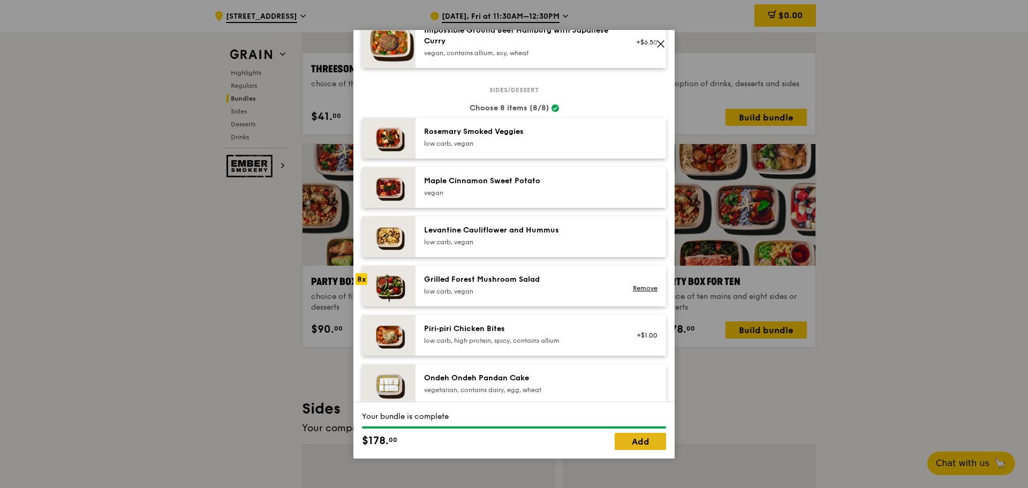
click at [628, 440] on link "Add" at bounding box center [639, 440] width 51 height 17
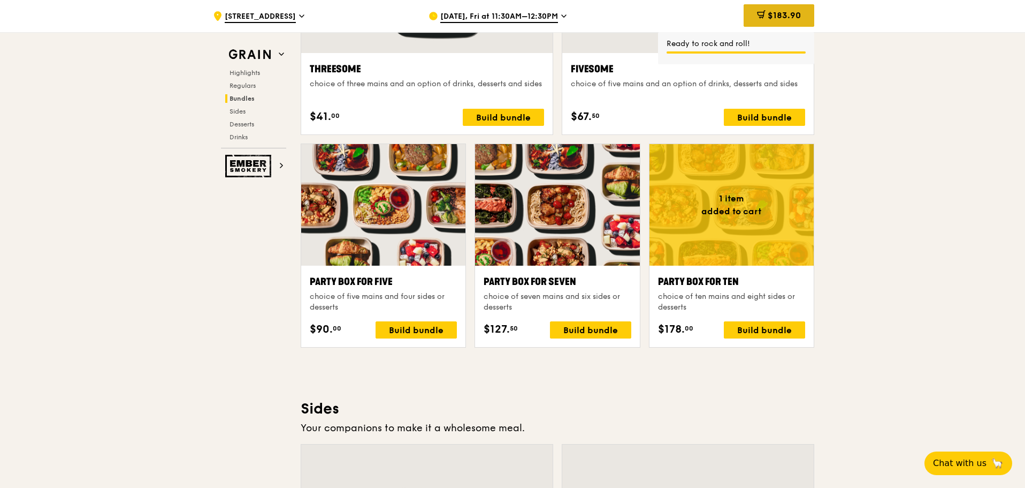
click at [791, 22] on div "$183.90" at bounding box center [779, 15] width 71 height 22
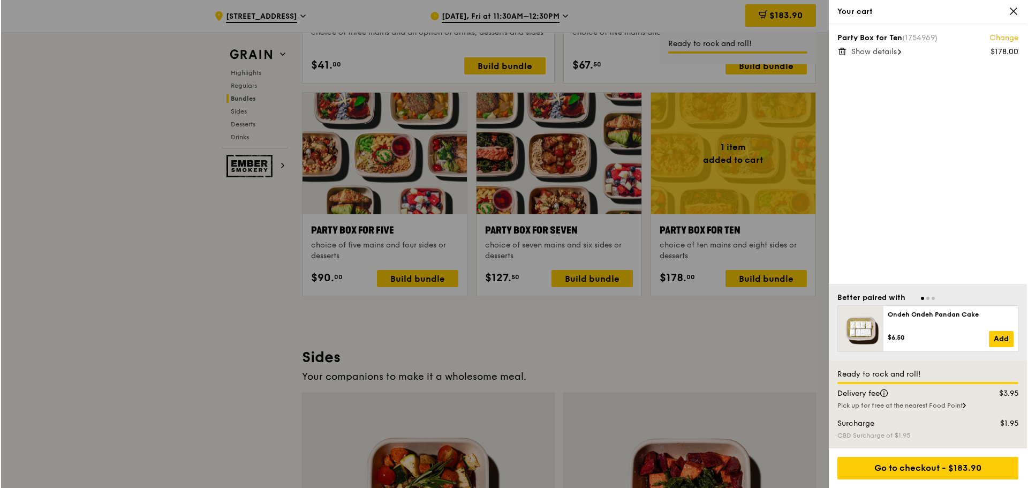
scroll to position [2107, 0]
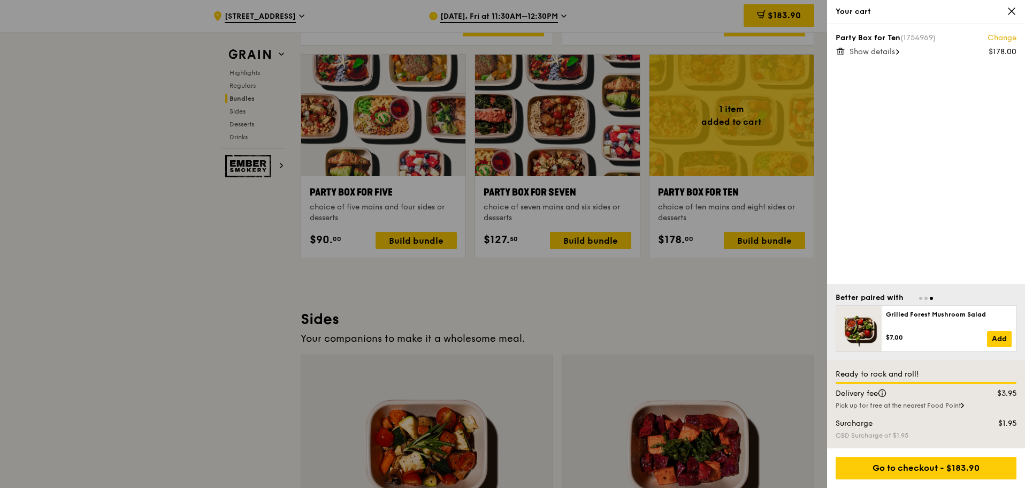
click at [536, 306] on div at bounding box center [512, 244] width 1025 height 488
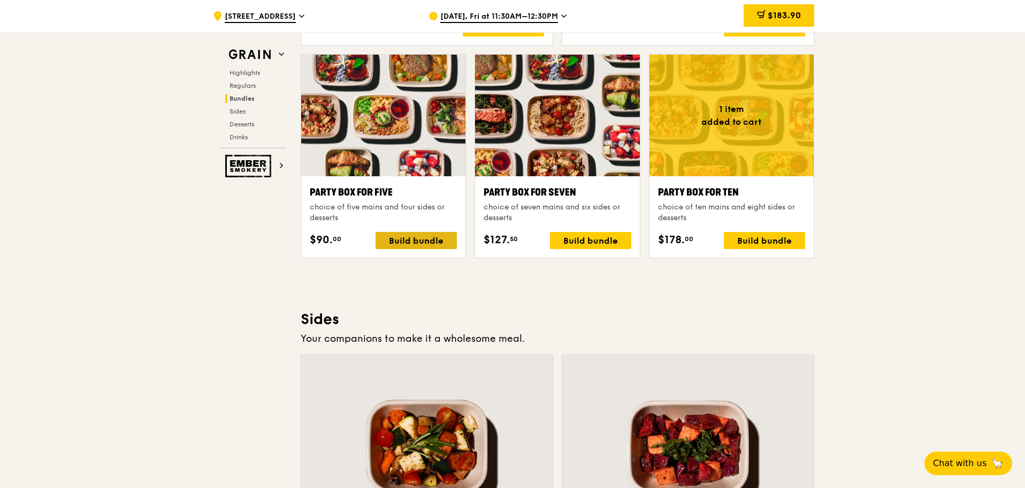
click at [394, 233] on div "Build bundle" at bounding box center [416, 240] width 81 height 17
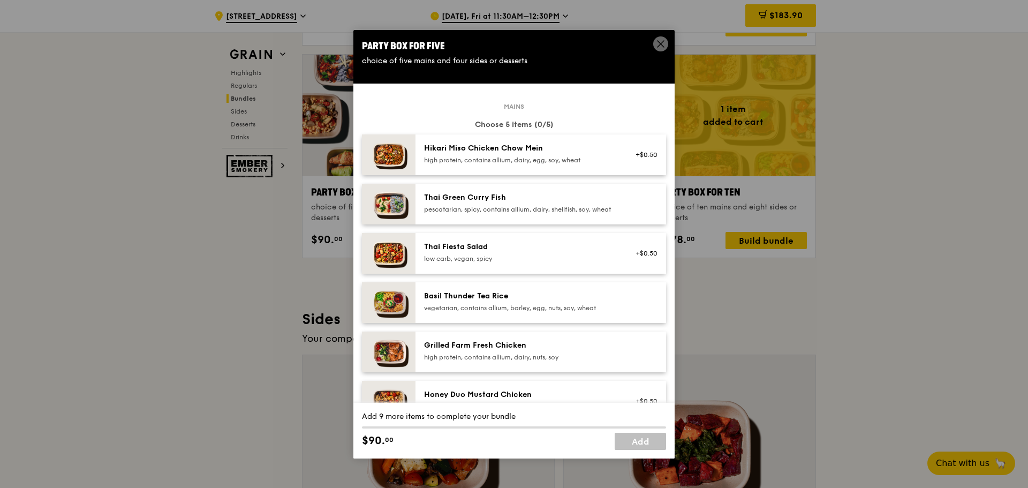
click at [472, 196] on div "Thai Green Curry Fish" at bounding box center [520, 197] width 192 height 11
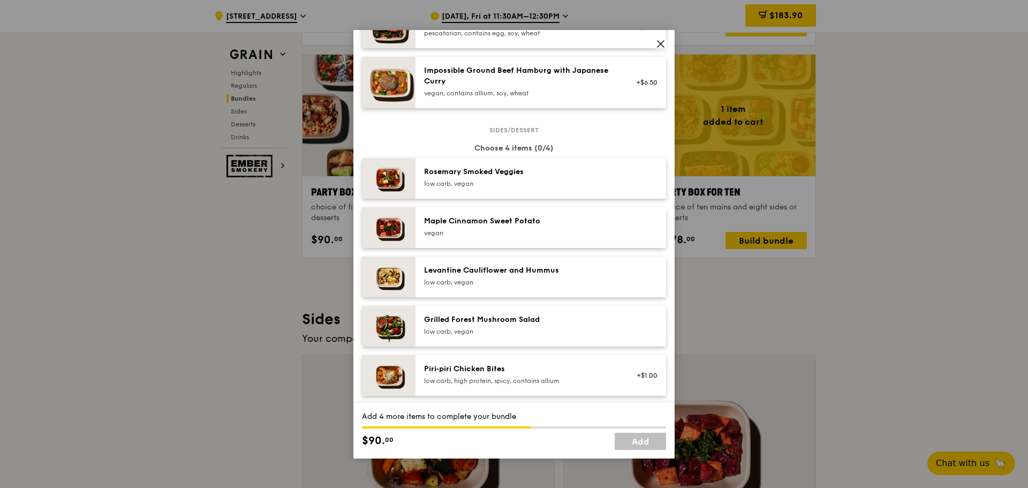
scroll to position [446, 0]
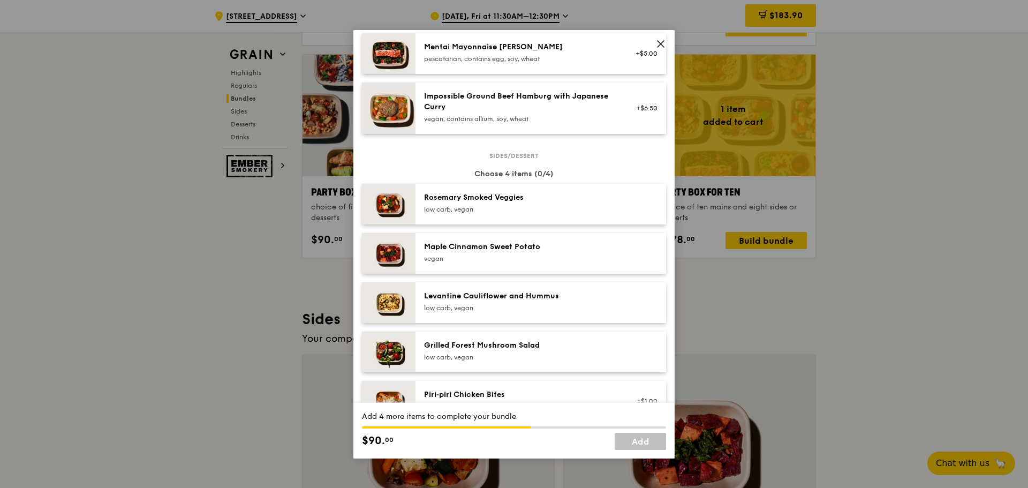
click at [511, 214] on div "low carb, vegan" at bounding box center [520, 209] width 192 height 9
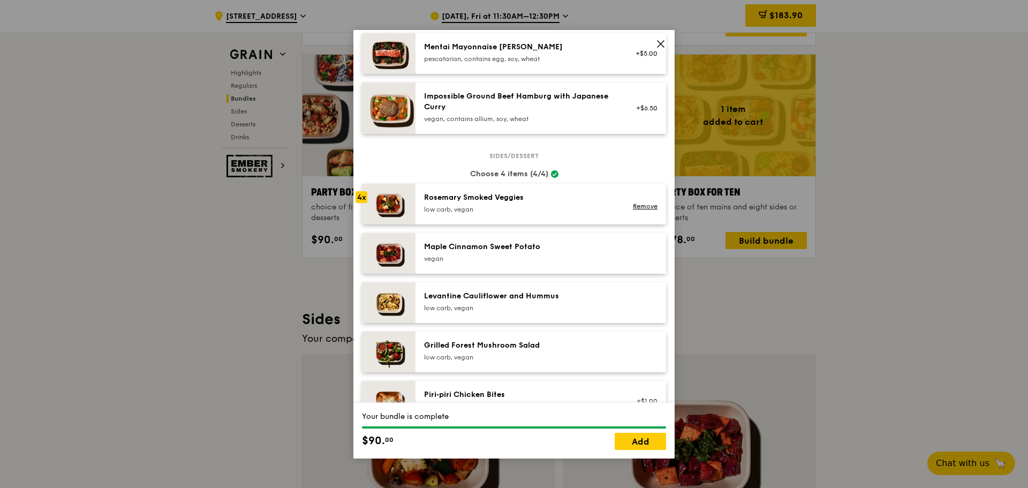
click at [511, 214] on div "low carb, vegan" at bounding box center [520, 209] width 192 height 9
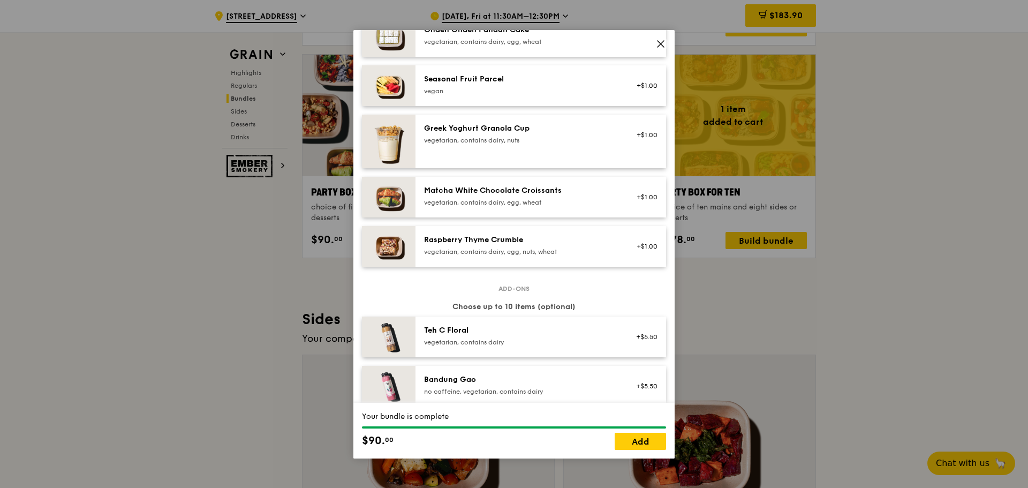
scroll to position [892, 0]
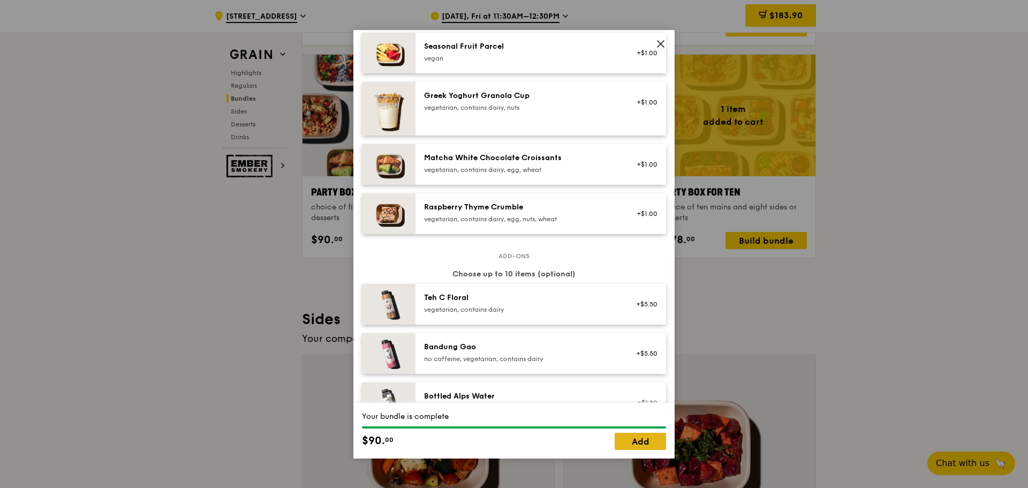
click at [643, 436] on link "Add" at bounding box center [639, 440] width 51 height 17
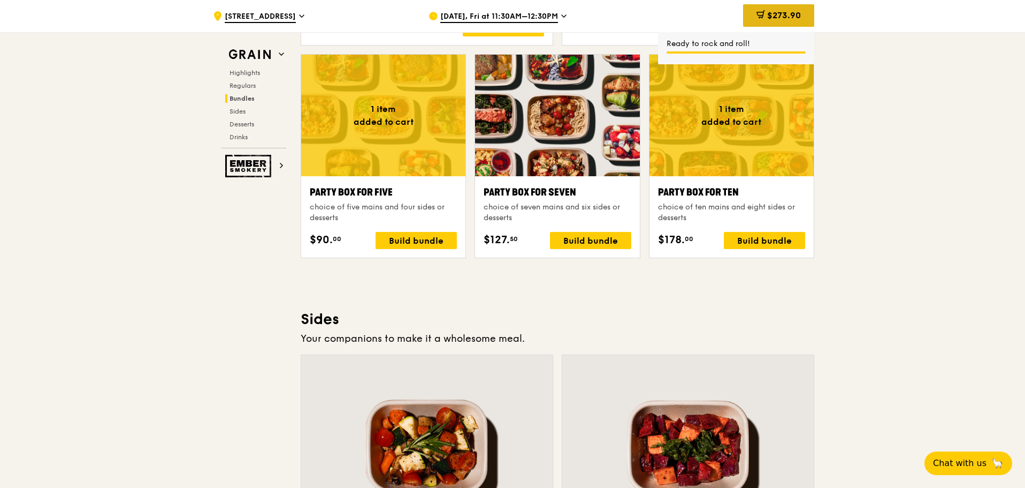
click at [763, 14] on icon at bounding box center [761, 14] width 9 height 9
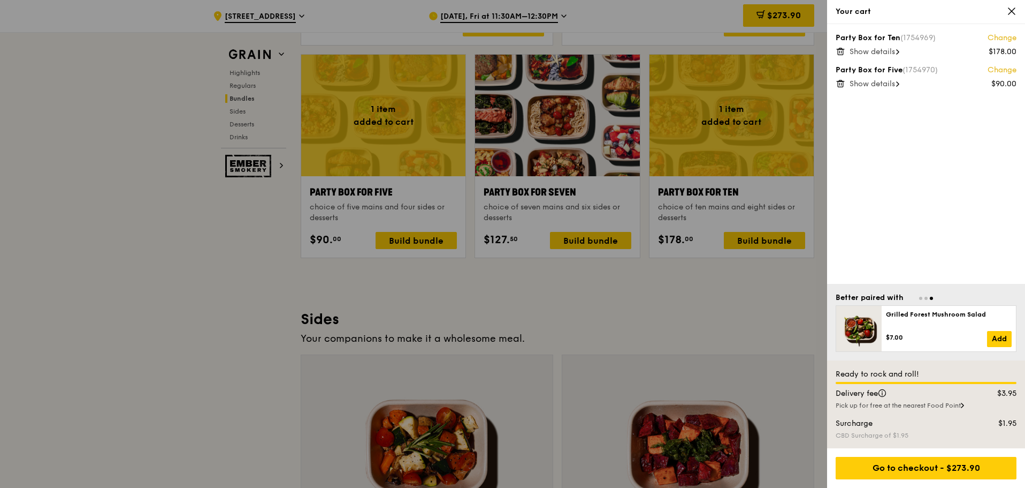
click at [1014, 13] on icon at bounding box center [1012, 11] width 6 height 6
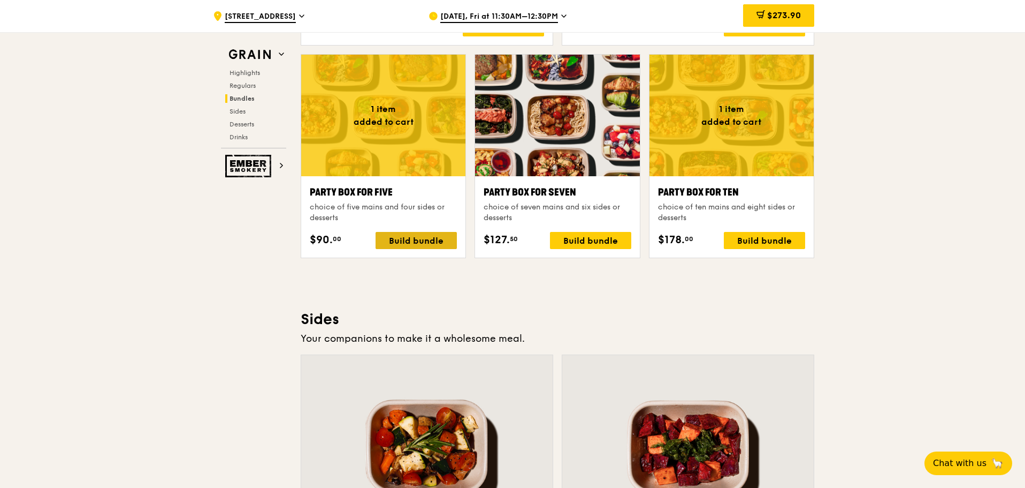
click at [412, 241] on div "Build bundle" at bounding box center [416, 240] width 81 height 17
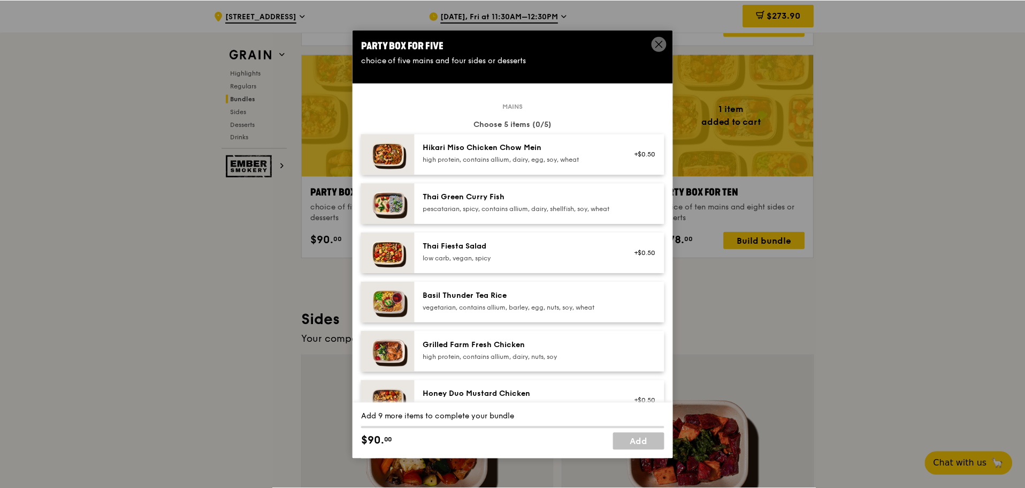
scroll to position [0, 0]
drag, startPoint x: 659, startPoint y: 51, endPoint x: 658, endPoint y: 42, distance: 9.7
click at [659, 42] on icon at bounding box center [661, 44] width 10 height 10
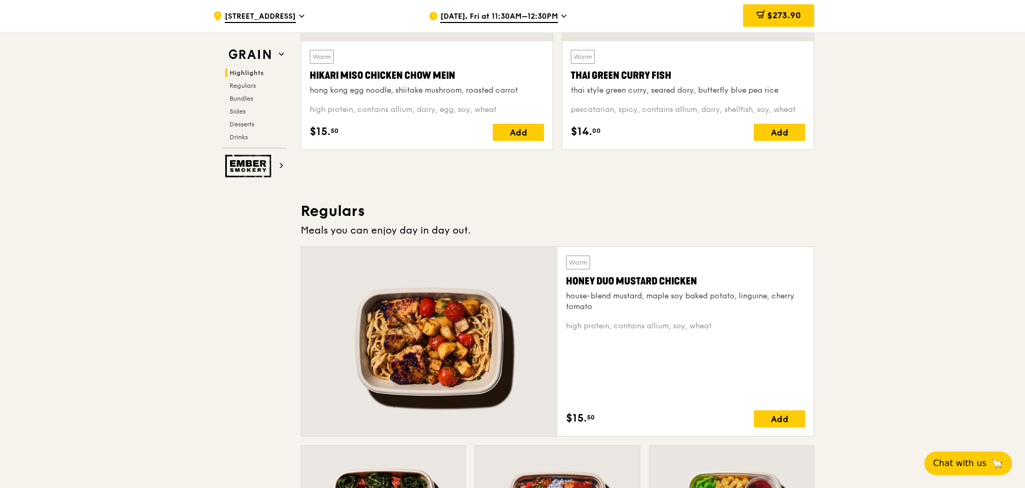
scroll to position [535, 0]
click at [769, 14] on span "$273.90" at bounding box center [784, 15] width 34 height 10
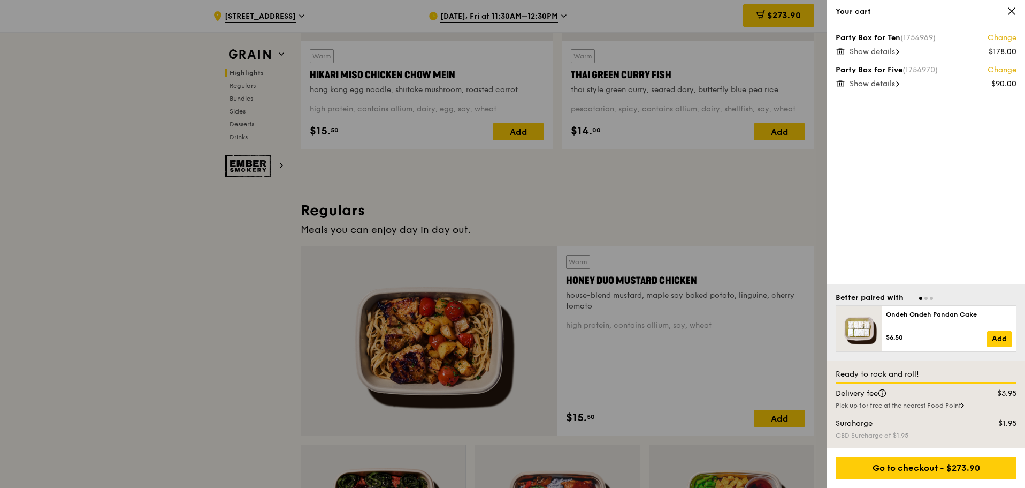
click at [845, 52] on icon at bounding box center [841, 52] width 10 height 10
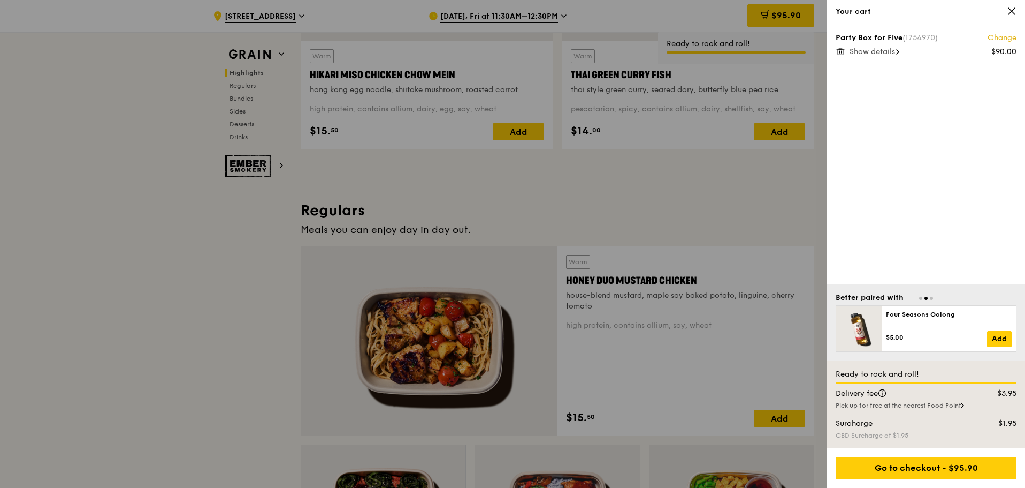
click at [840, 48] on icon at bounding box center [840, 48] width 3 height 1
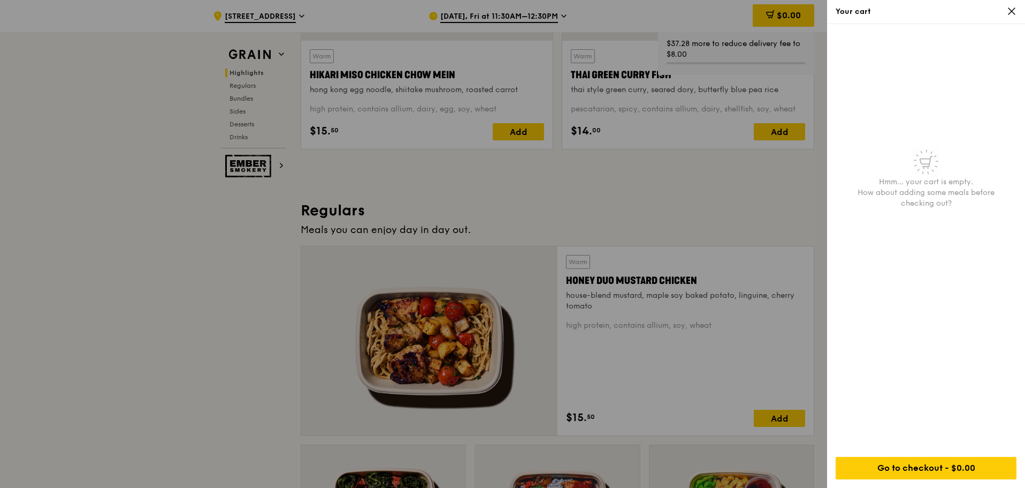
click at [1017, 15] on div "Your cart" at bounding box center [926, 12] width 198 height 24
click at [1009, 13] on icon at bounding box center [1012, 11] width 6 height 6
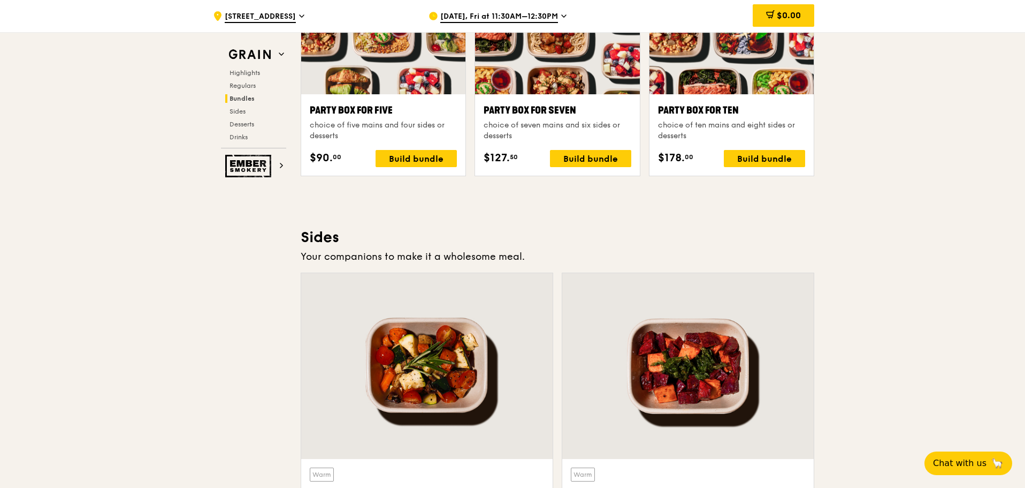
scroll to position [2141, 0]
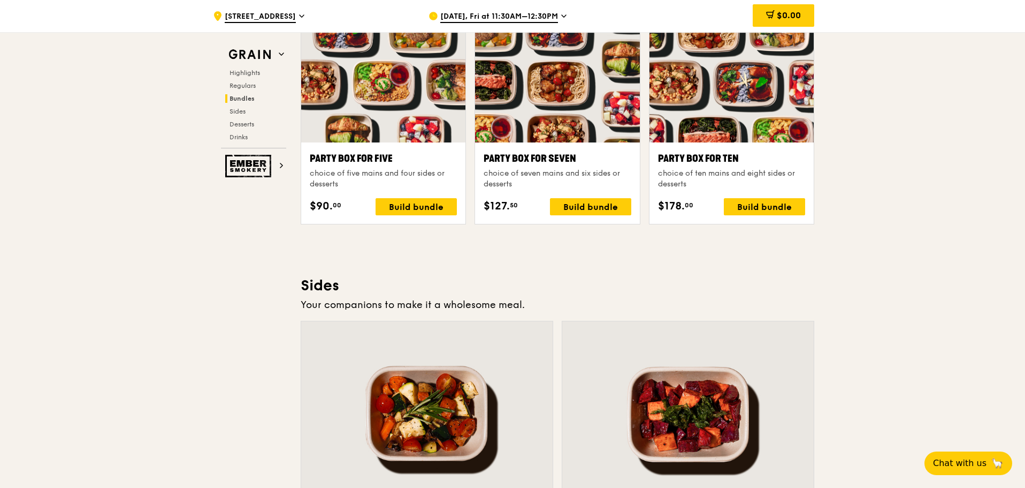
drag, startPoint x: 541, startPoint y: 299, endPoint x: 267, endPoint y: 286, distance: 274.8
click at [267, 286] on div "Grain Highlights Regulars Bundles Sides Desserts Drinks Ember Smokery Meet the …" at bounding box center [513, 161] width 604 height 4476
drag, startPoint x: 267, startPoint y: 286, endPoint x: 542, endPoint y: 293, distance: 275.2
click at [524, 291] on div "Grain Highlights Regulars Bundles Sides Desserts Drinks Ember Smokery Meet the …" at bounding box center [513, 161] width 604 height 4476
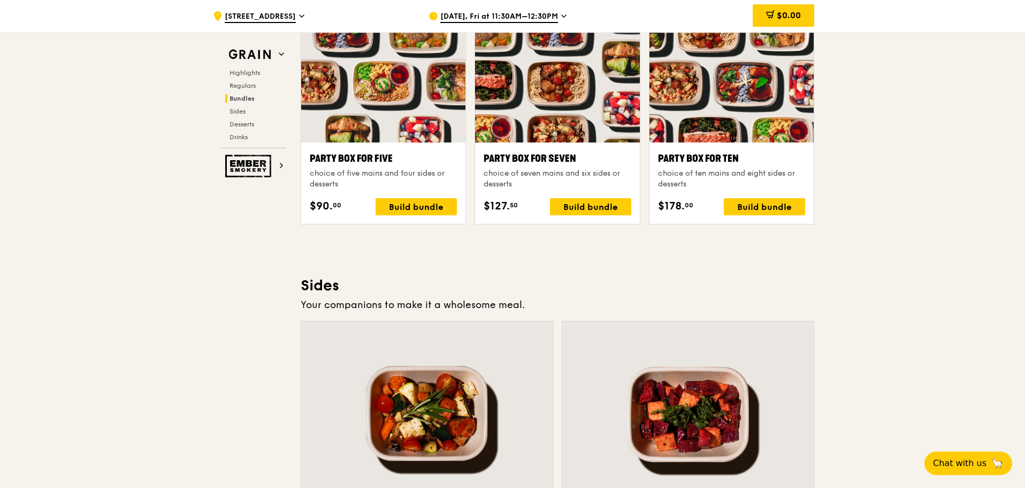
click at [542, 293] on h3 "Sides" at bounding box center [558, 285] width 514 height 19
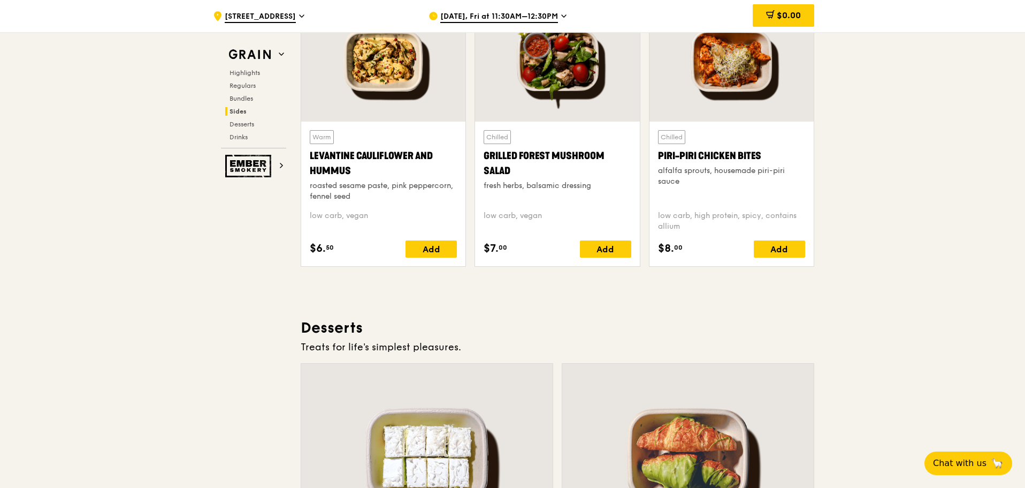
scroll to position [2943, 0]
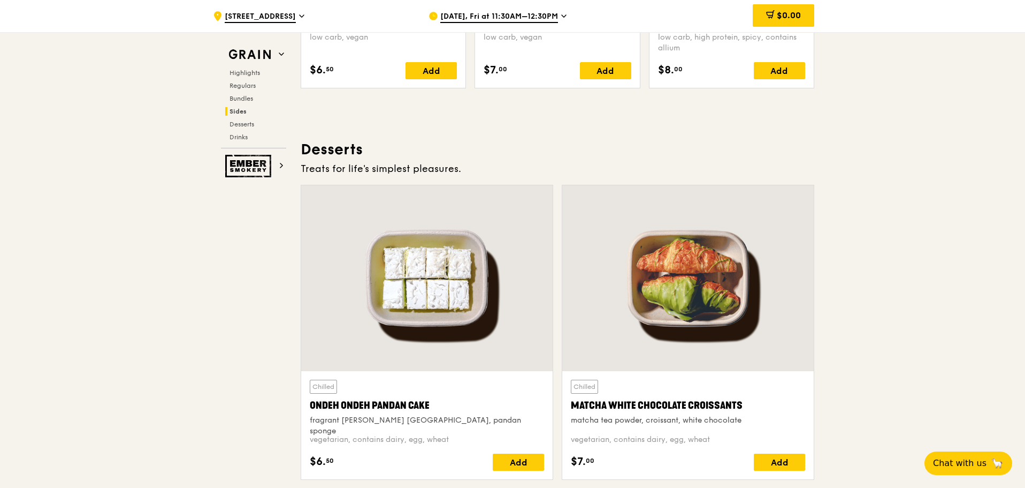
drag, startPoint x: 475, startPoint y: 166, endPoint x: 311, endPoint y: 149, distance: 165.1
click at [308, 148] on div "Desserts Treats for life's simplest pleasures. Chilled Ondeh Ondeh Pandan Cake …" at bounding box center [558, 444] width 514 height 609
click at [308, 148] on h3 "Desserts" at bounding box center [558, 149] width 514 height 19
drag, startPoint x: 308, startPoint y: 148, endPoint x: 476, endPoint y: 161, distance: 168.5
click at [478, 161] on div "Desserts Treats for life's simplest pleasures. Chilled Ondeh Ondeh Pandan Cake …" at bounding box center [558, 444] width 514 height 609
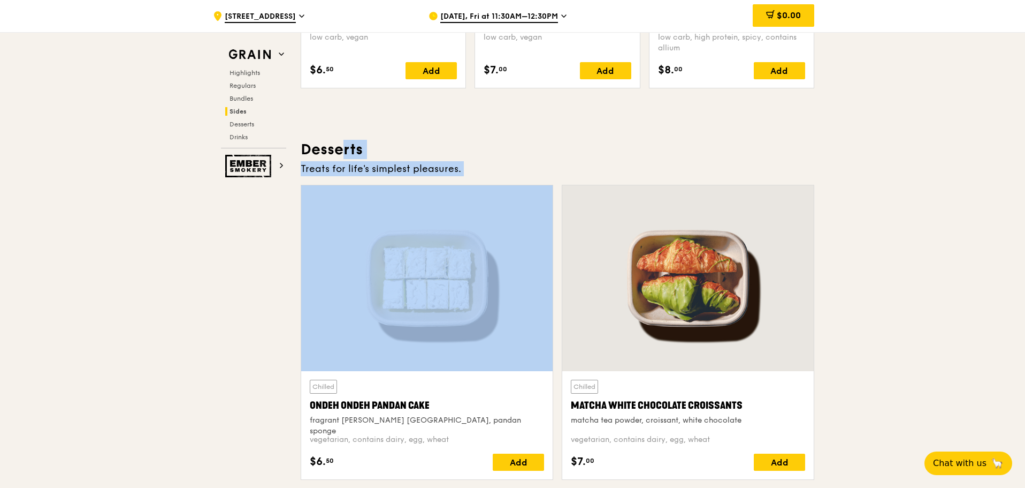
click at [478, 161] on div "Treats for life's simplest pleasures." at bounding box center [558, 168] width 514 height 15
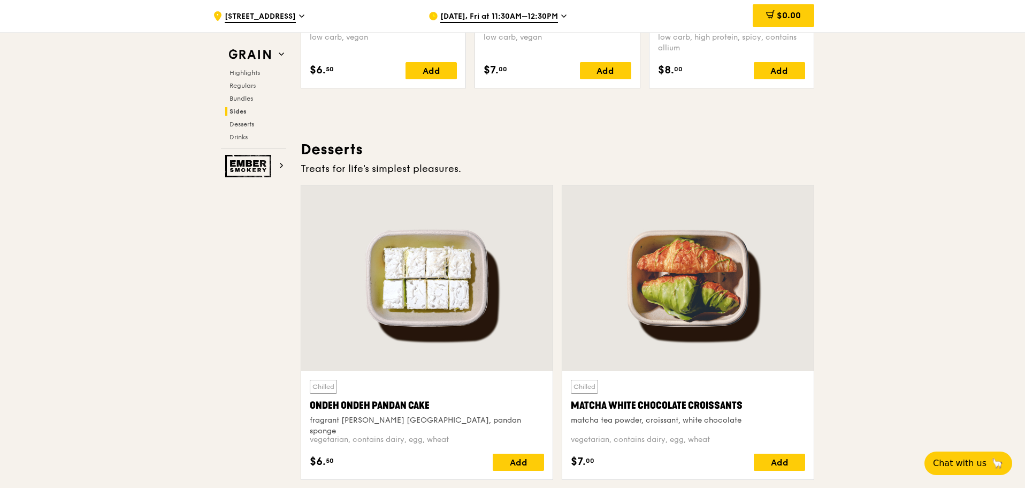
drag, startPoint x: 478, startPoint y: 161, endPoint x: 303, endPoint y: 140, distance: 175.8
click at [303, 140] on div "Desserts Treats for life's simplest pleasures. Chilled Ondeh Ondeh Pandan Cake …" at bounding box center [558, 444] width 514 height 609
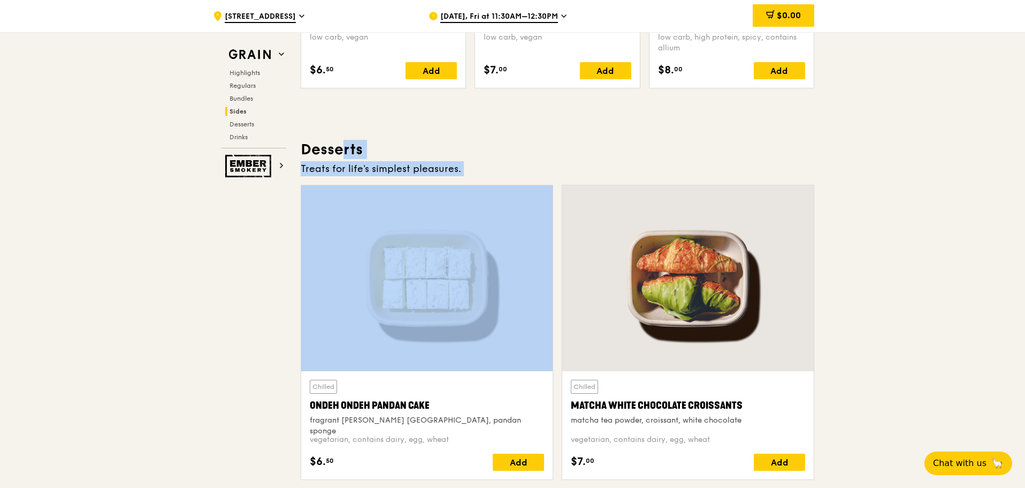
click at [303, 140] on h3 "Desserts" at bounding box center [558, 149] width 514 height 19
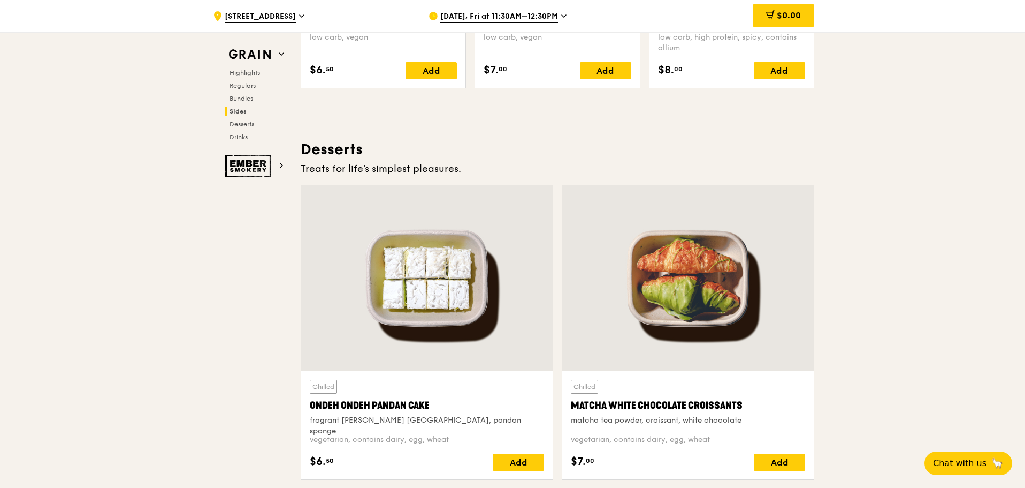
drag, startPoint x: 303, startPoint y: 140, endPoint x: 515, endPoint y: 171, distance: 213.7
click at [516, 172] on div "Desserts Treats for life's simplest pleasures. Chilled Ondeh Ondeh Pandan Cake …" at bounding box center [558, 444] width 514 height 609
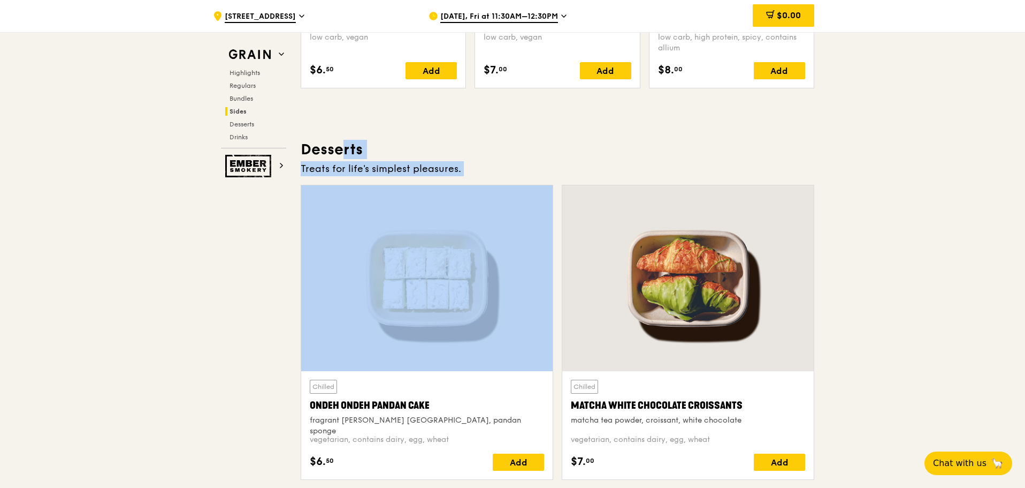
click at [517, 172] on div "Treats for life's simplest pleasures." at bounding box center [558, 168] width 514 height 15
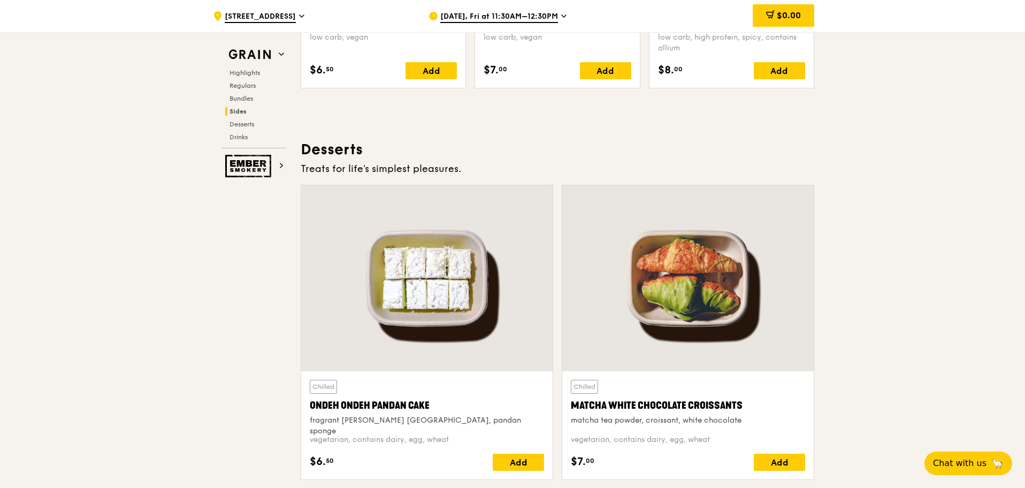
drag, startPoint x: 517, startPoint y: 172, endPoint x: 334, endPoint y: 148, distance: 184.6
click at [334, 148] on div "Desserts Treats for life's simplest pleasures. Chilled Ondeh Ondeh Pandan Cake …" at bounding box center [558, 444] width 514 height 609
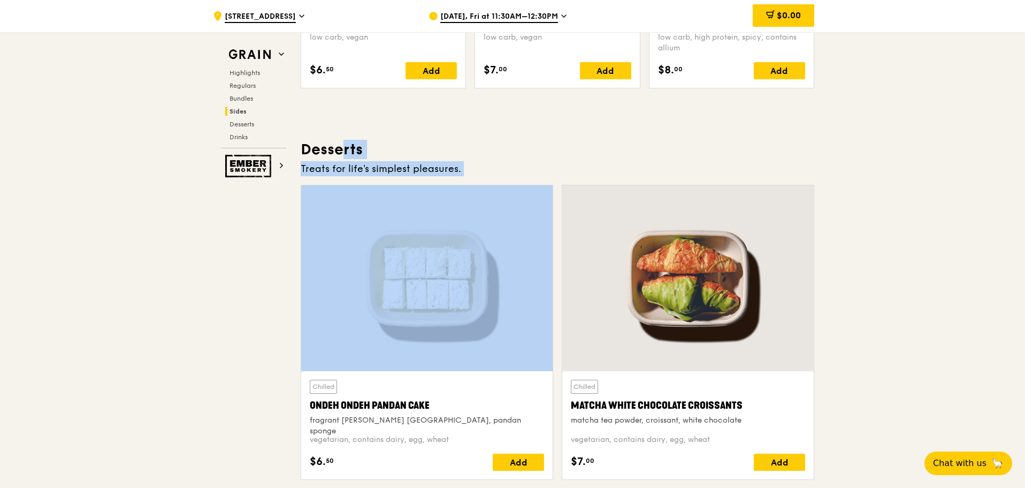
click at [334, 148] on h3 "Desserts" at bounding box center [558, 149] width 514 height 19
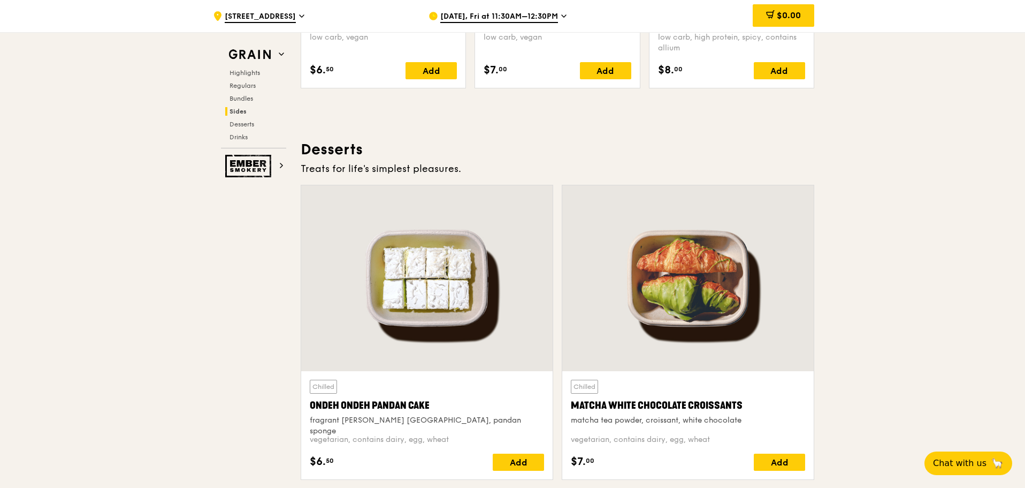
drag, startPoint x: 334, startPoint y: 148, endPoint x: 398, endPoint y: 153, distance: 63.9
click at [515, 171] on div "Desserts Treats for life's simplest pleasures. Chilled Ondeh Ondeh Pandan Cake …" at bounding box center [558, 444] width 514 height 609
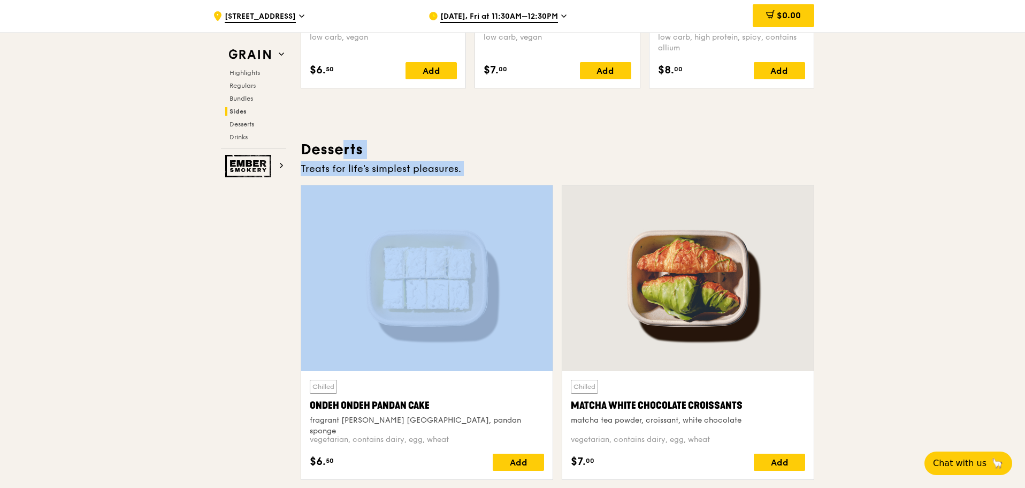
click at [519, 172] on div "Treats for life's simplest pleasures." at bounding box center [558, 168] width 514 height 15
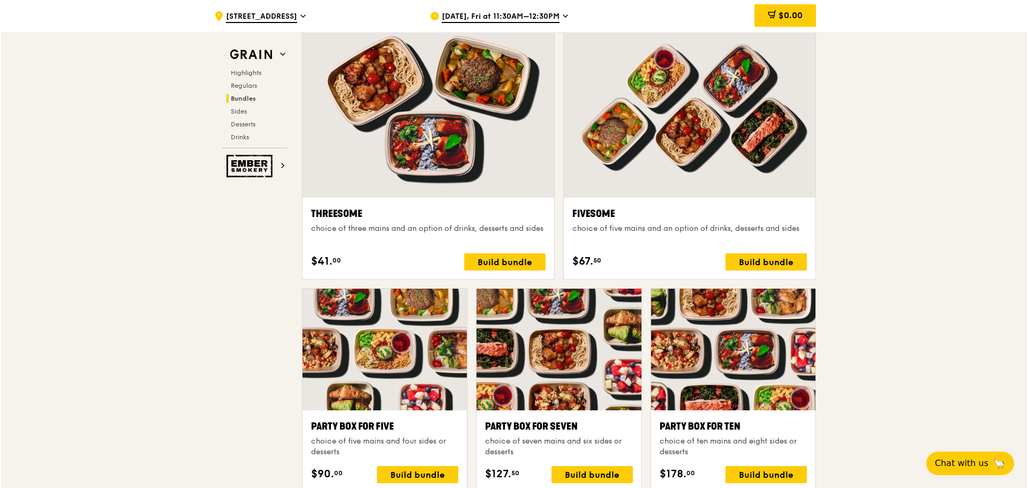
scroll to position [1963, 0]
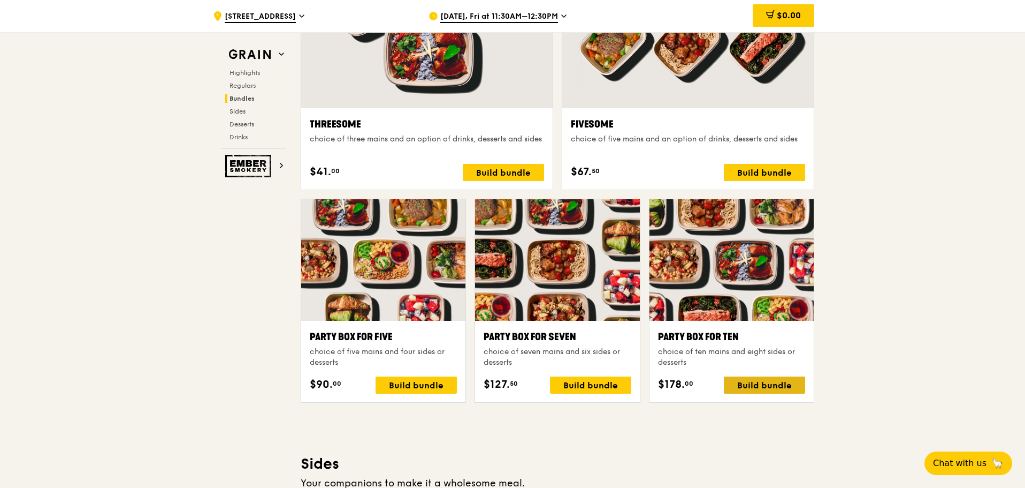
click at [765, 384] on div "Build bundle" at bounding box center [764, 384] width 81 height 17
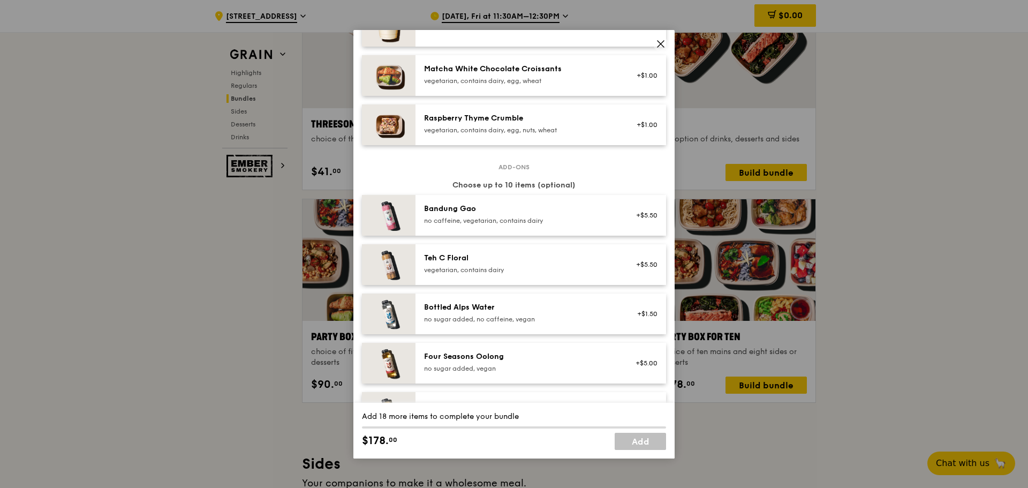
scroll to position [1225, 0]
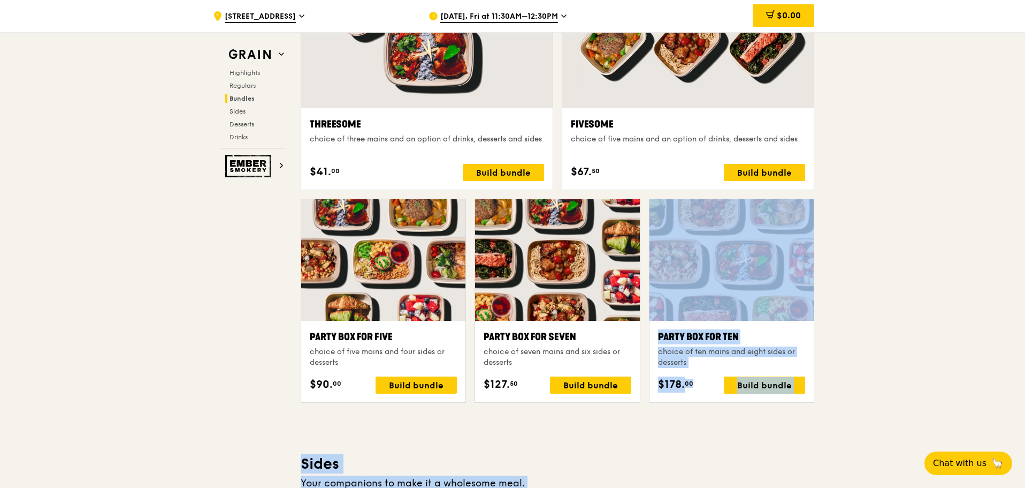
click at [886, 283] on div ".cls-1 { fill: none; stroke: #fff; stroke-linecap: round; stroke-linejoin: roun…" at bounding box center [512, 324] width 1025 height 4508
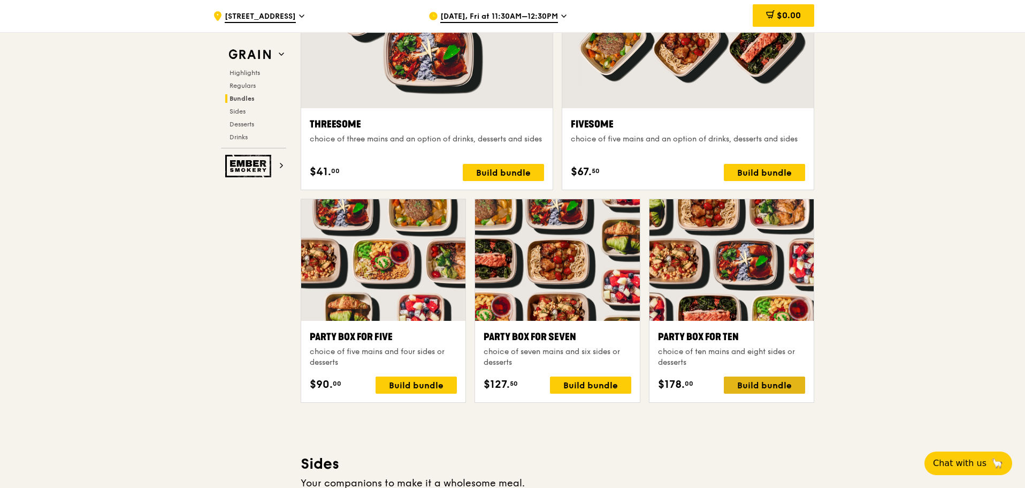
click at [769, 385] on div "Build bundle" at bounding box center [764, 384] width 81 height 17
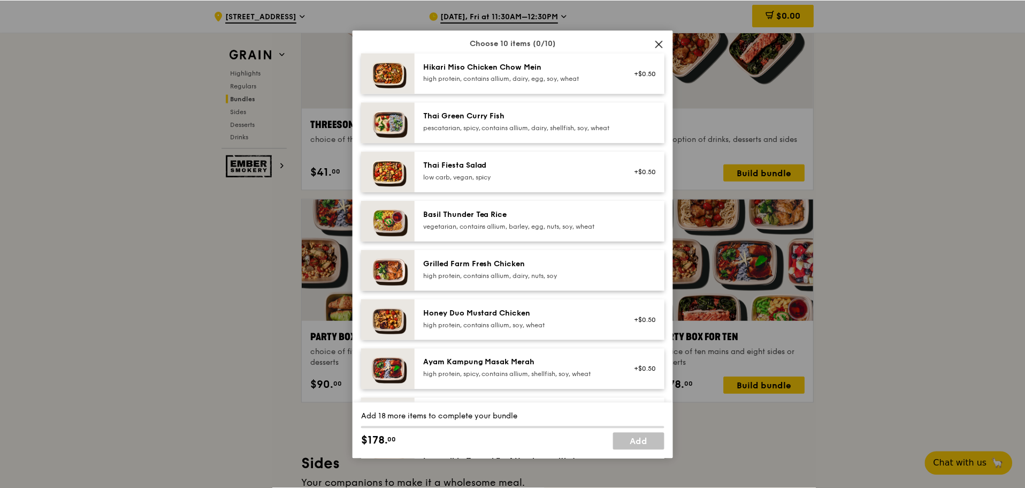
scroll to position [83, 0]
